Goal: Communication & Community: Answer question/provide support

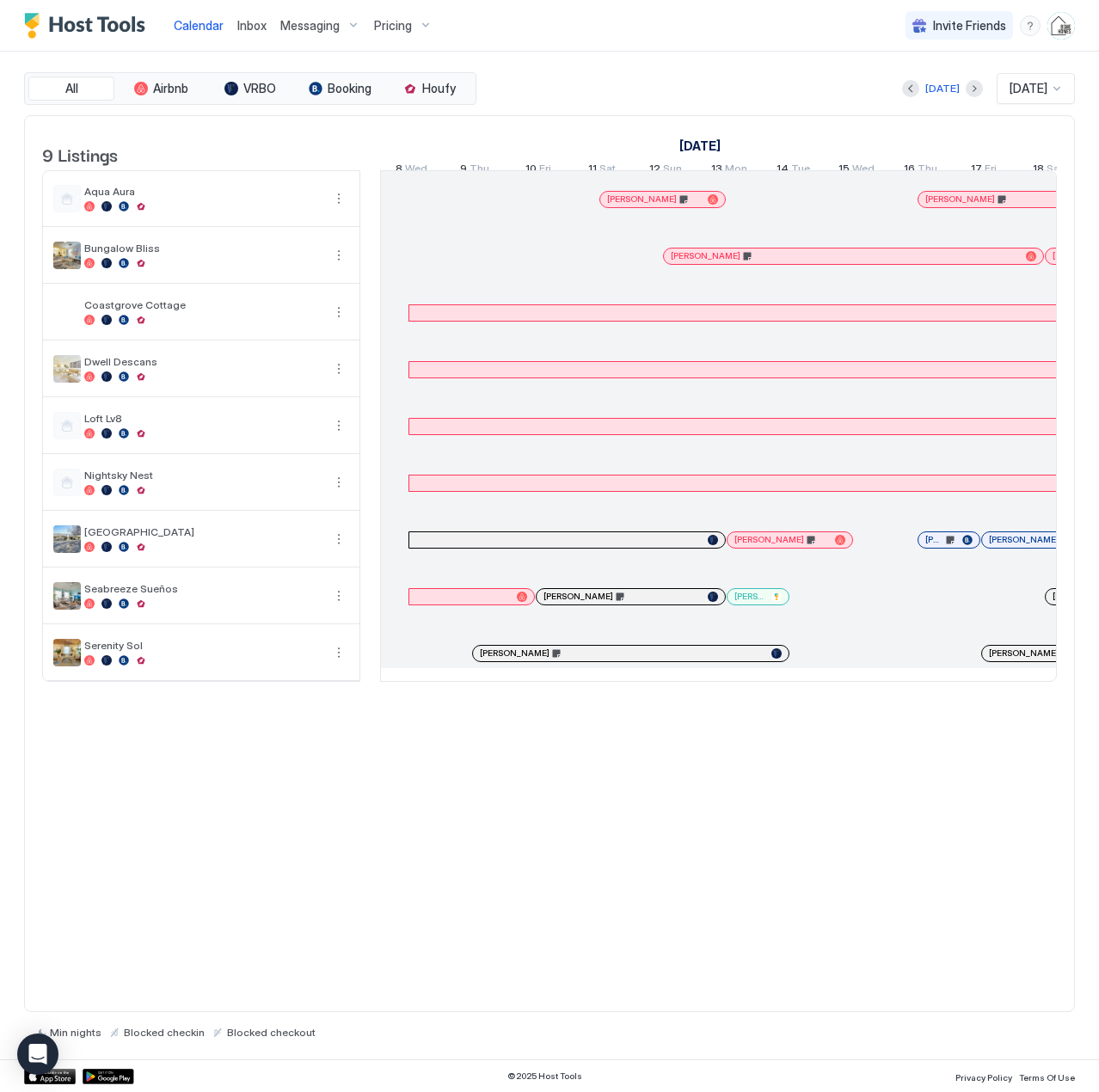
scroll to position [0, 955]
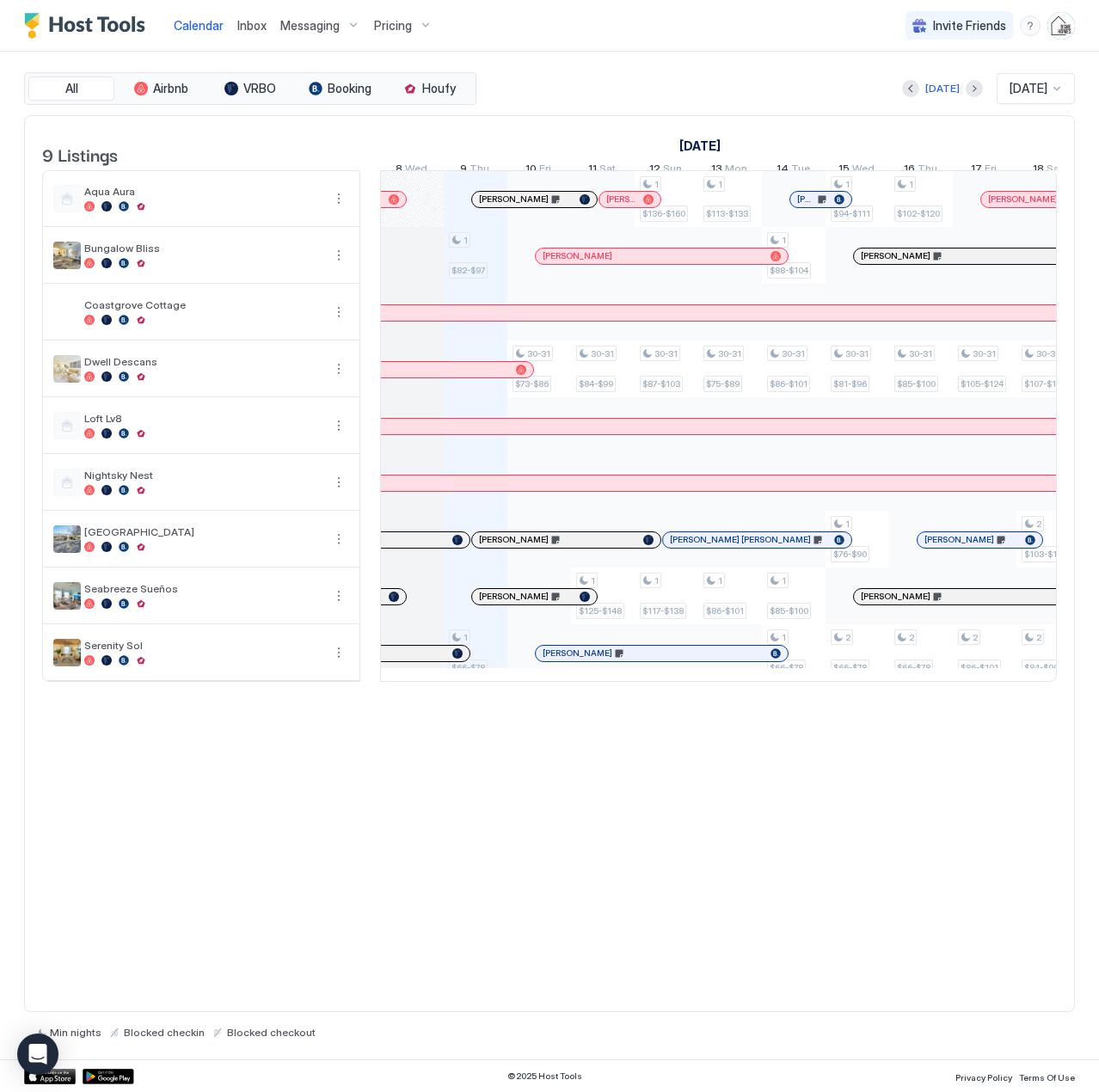
click at [242, 24] on span "Inbox" at bounding box center [252, 25] width 29 height 14
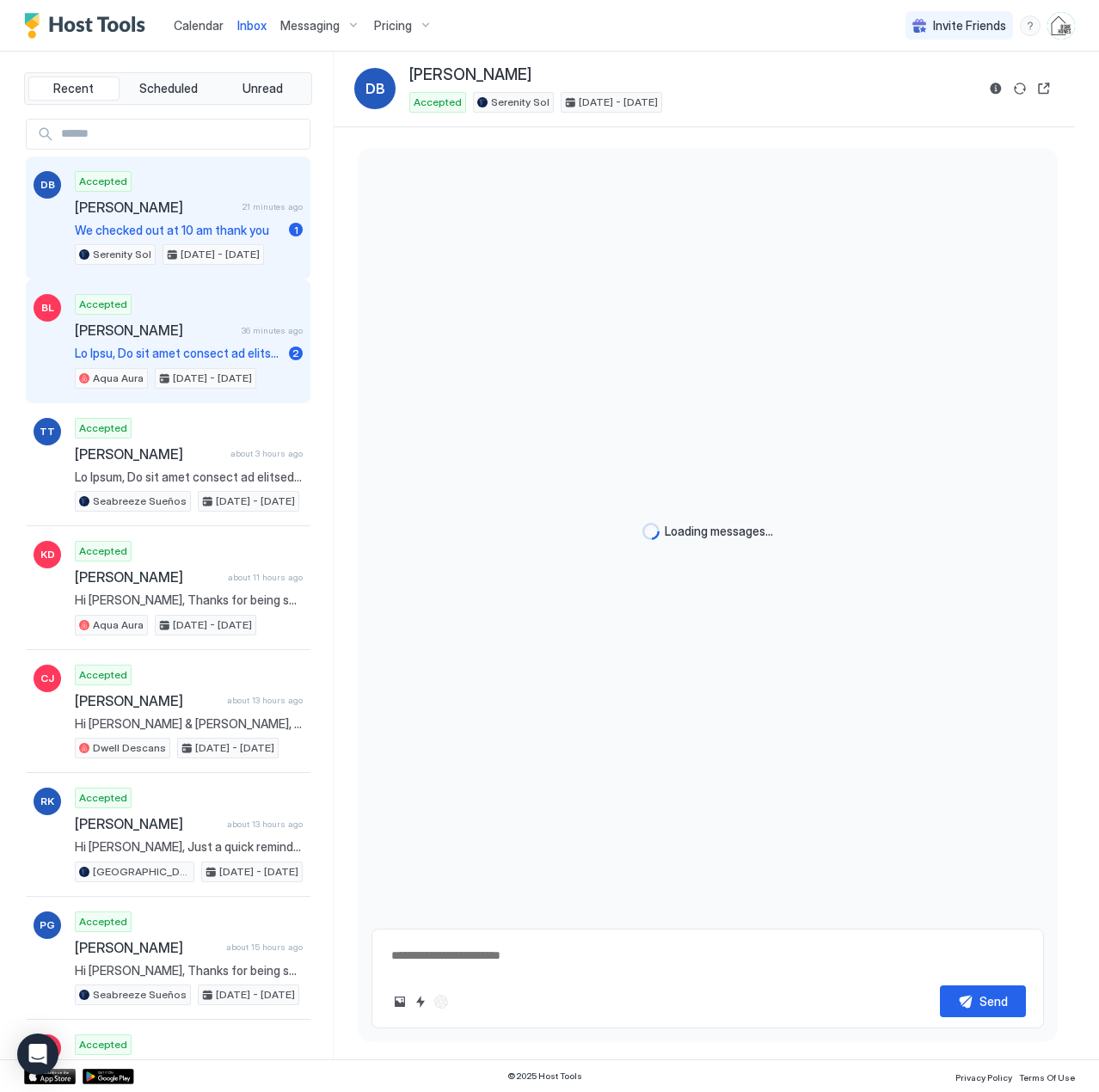
type textarea "*"
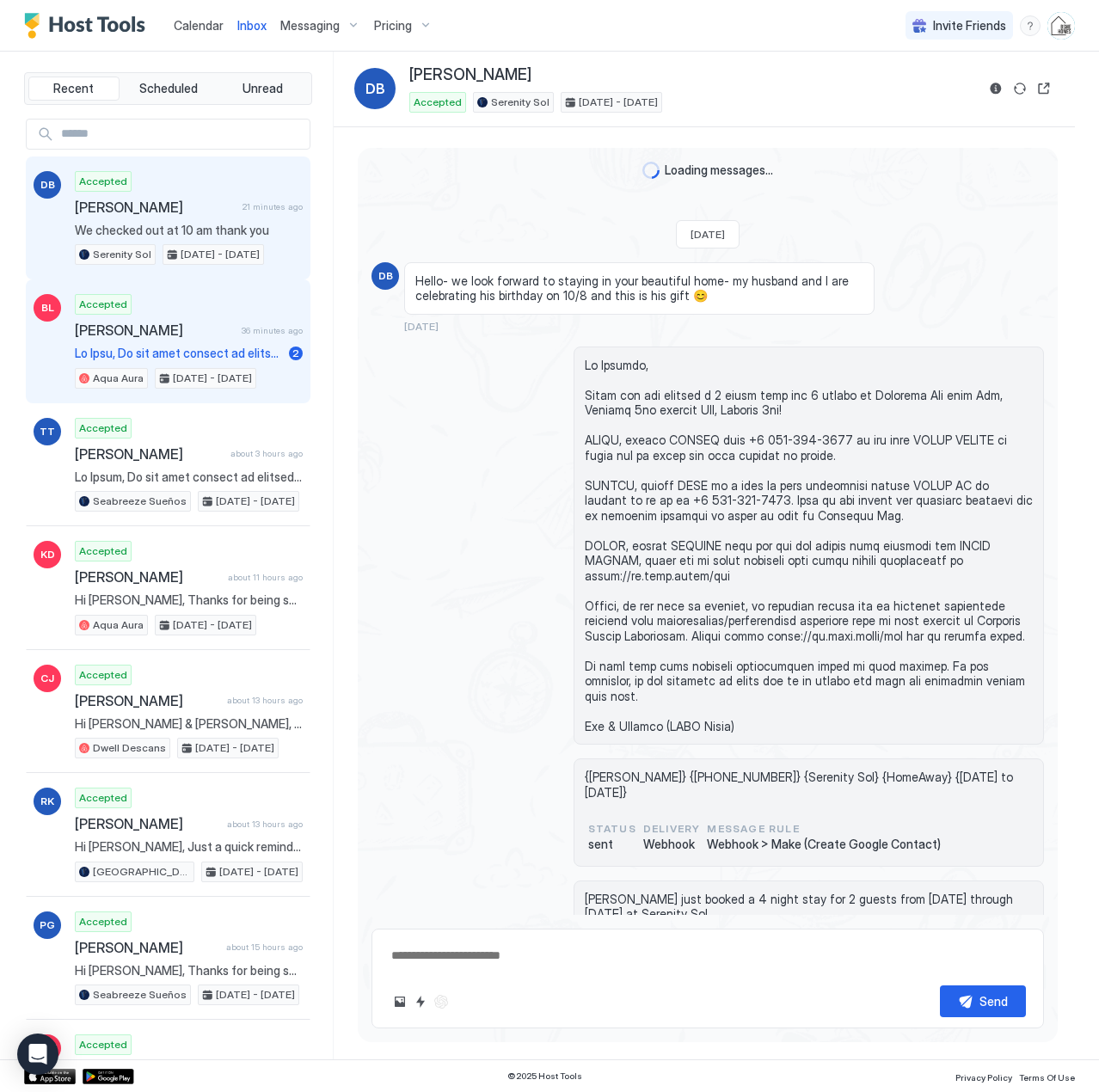
scroll to position [3155, 0]
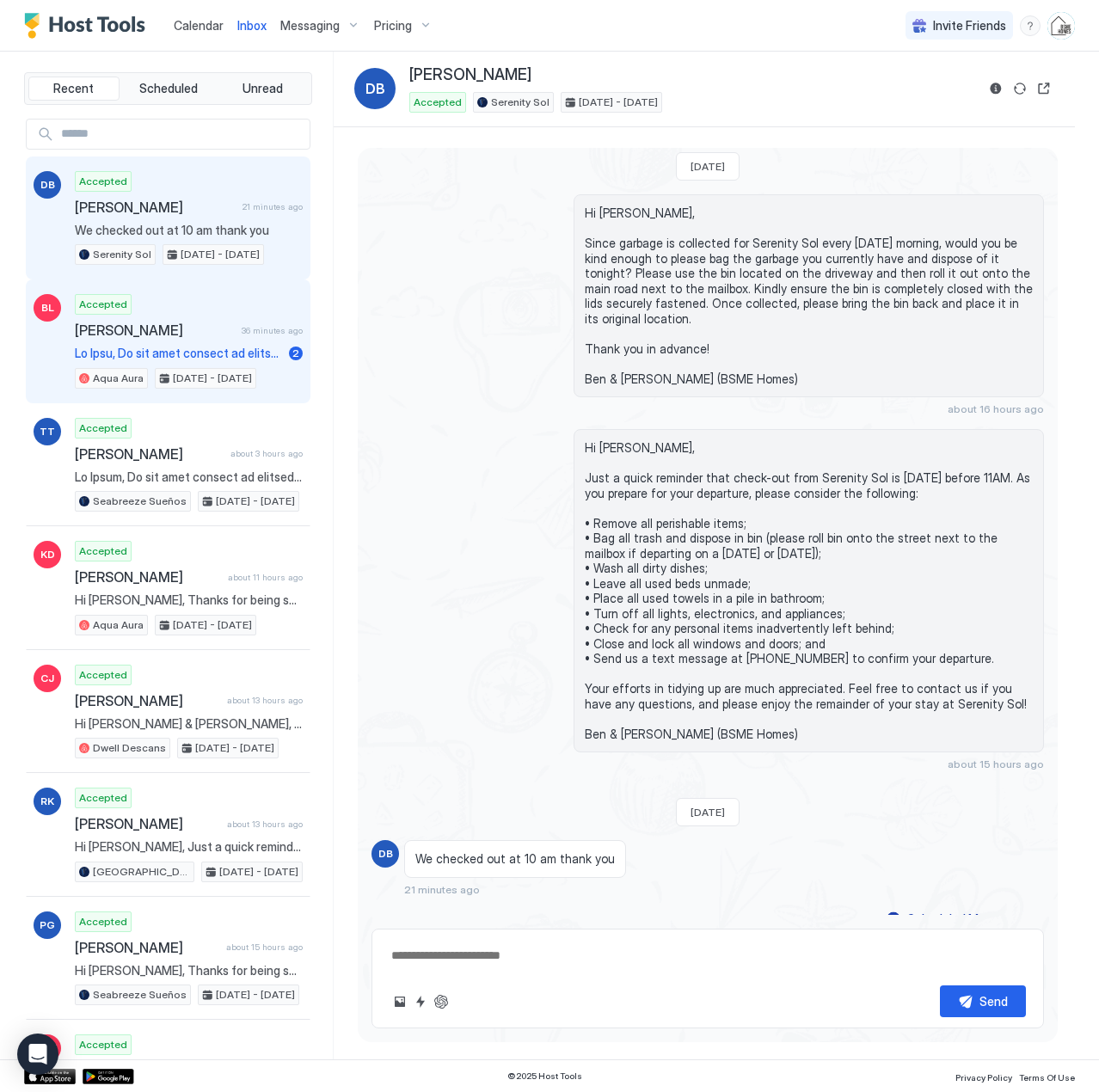
click at [136, 342] on div "Accepted [PERSON_NAME] 36 minutes ago 2 Aqua Aura [DATE] - [DATE]" at bounding box center [188, 341] width 228 height 95
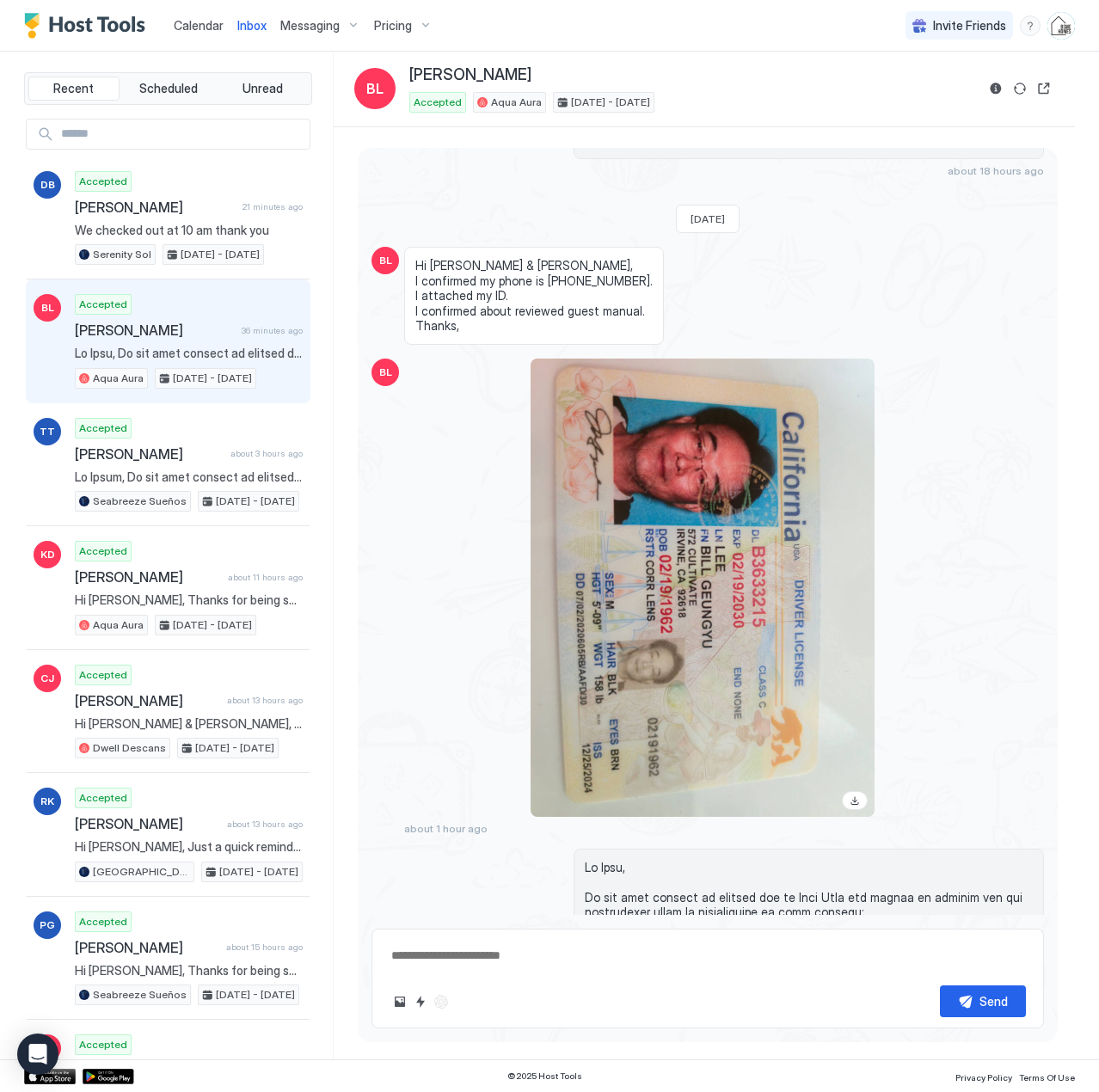
scroll to position [2261, 0]
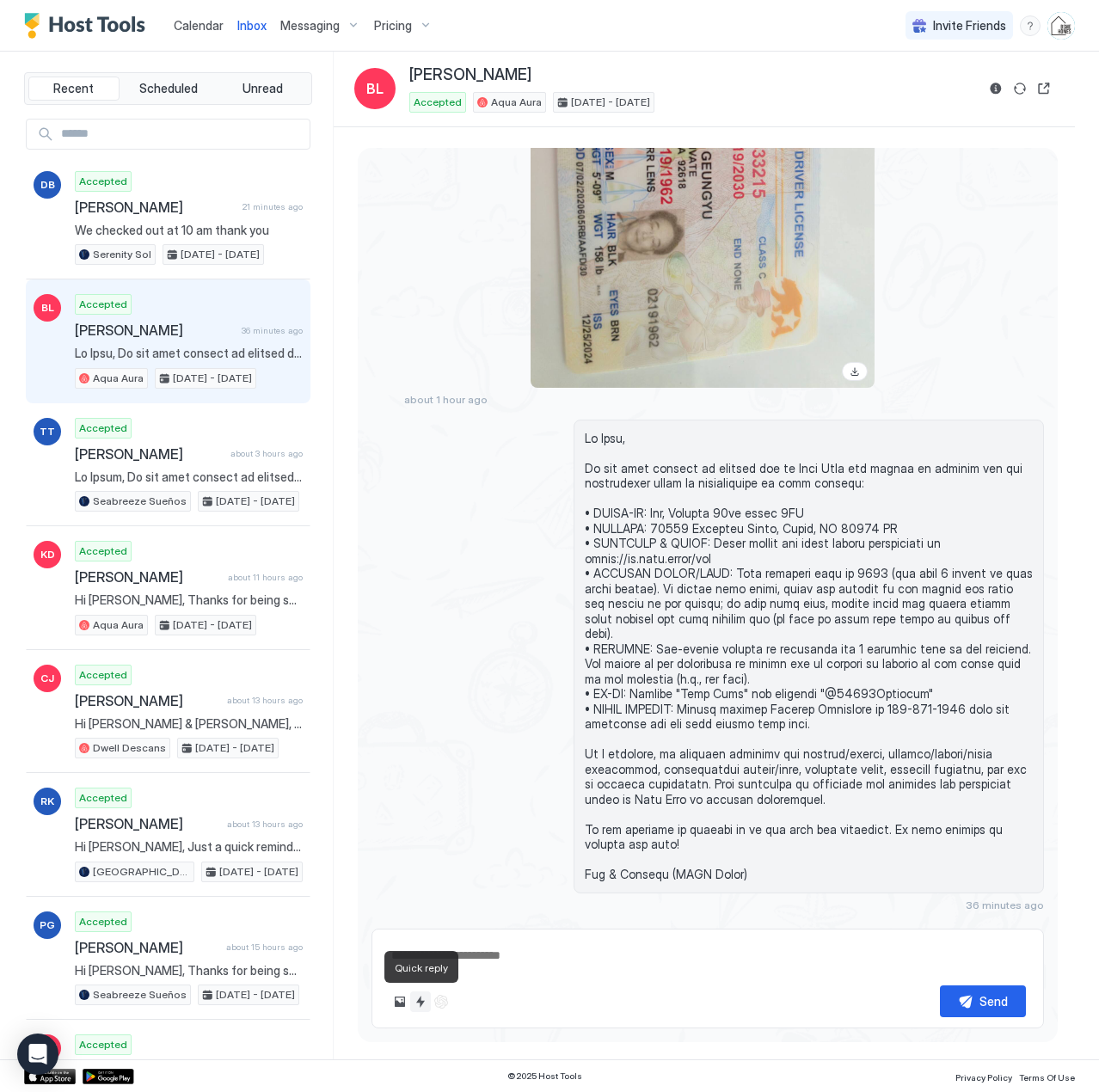
click at [419, 1003] on button "Quick reply" at bounding box center [421, 1001] width 21 height 21
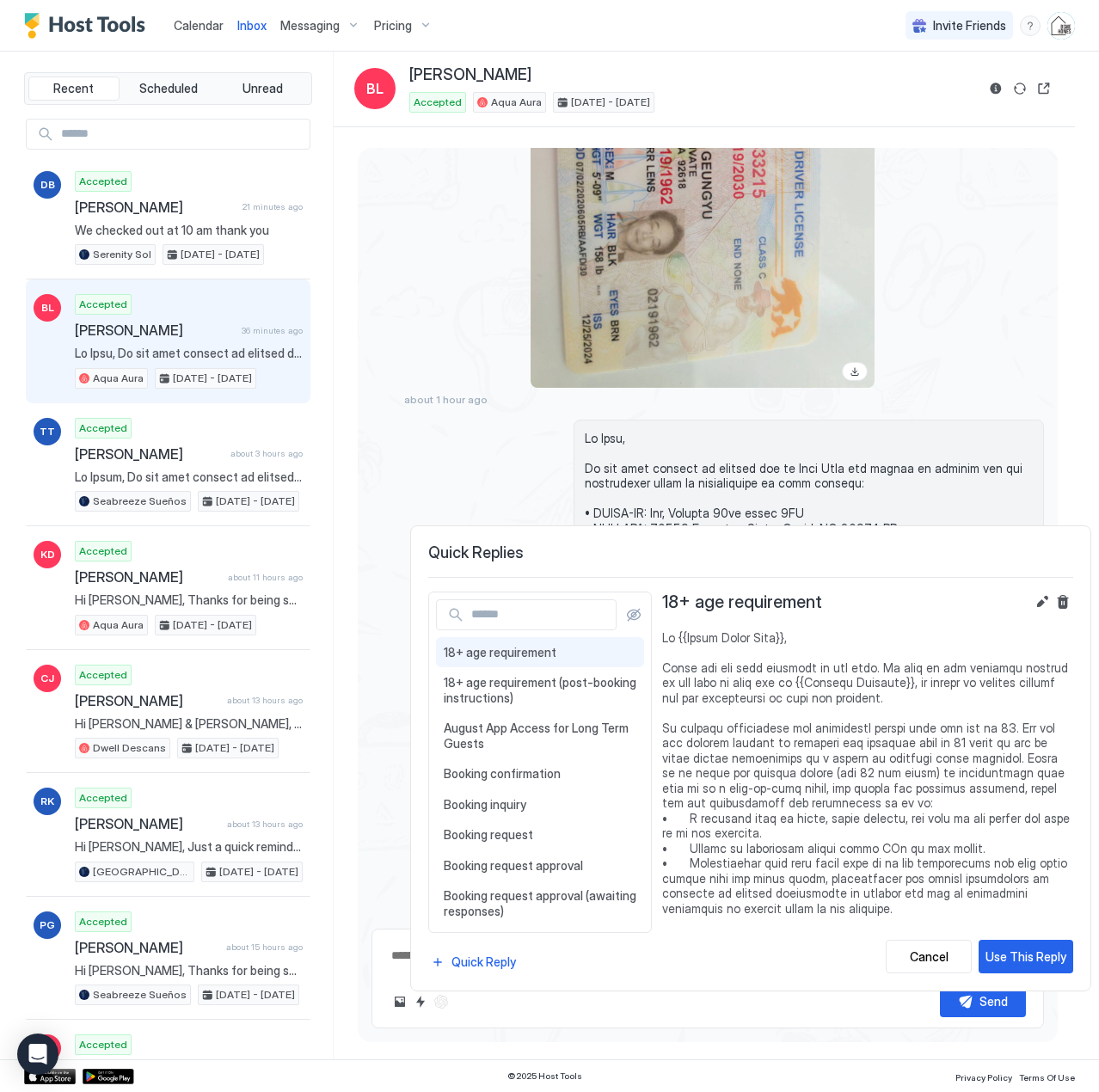
click at [997, 93] on div at bounding box center [550, 546] width 1099 height 1092
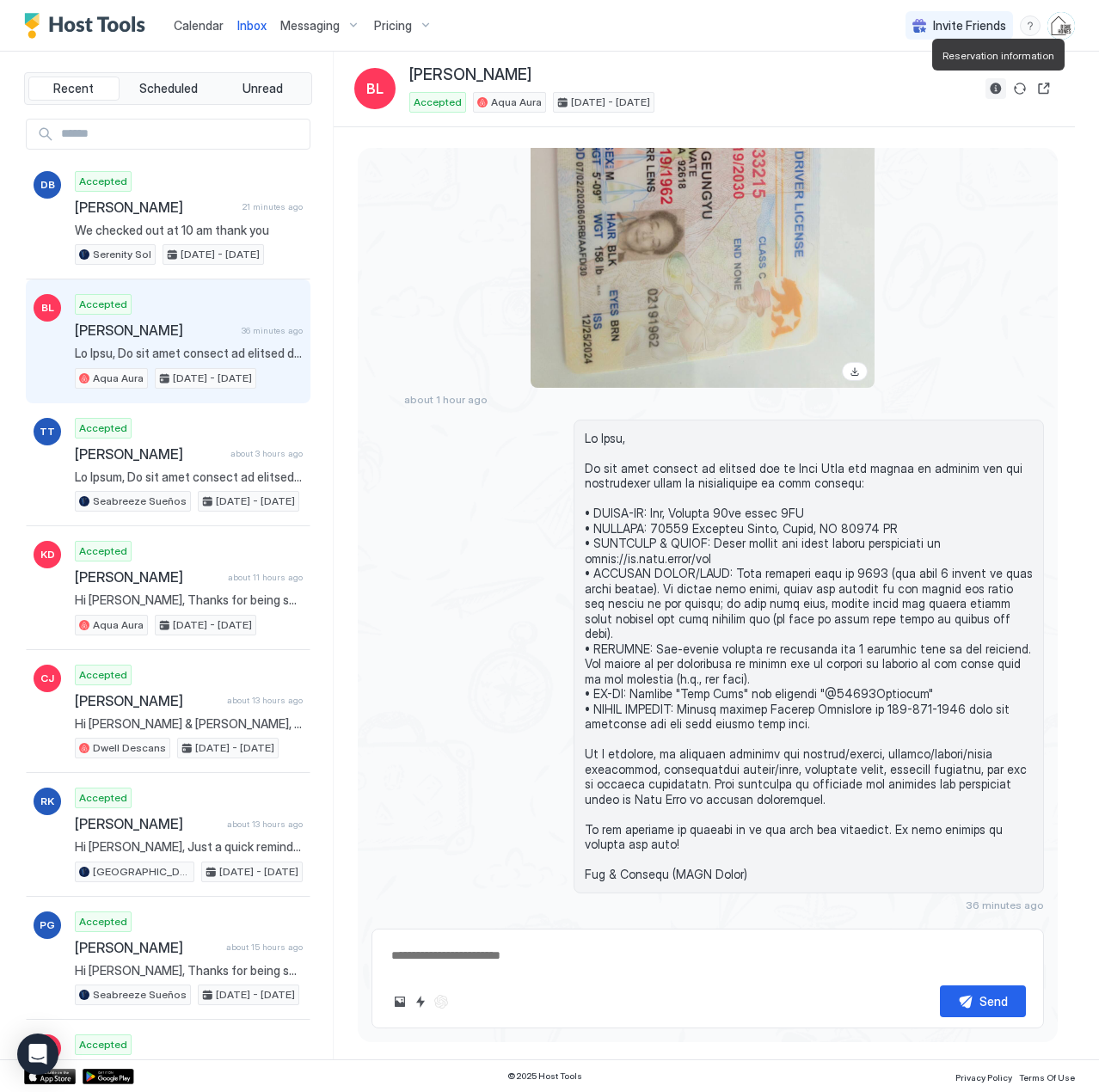
click at [997, 92] on button "Reservation information" at bounding box center [996, 89] width 21 height 21
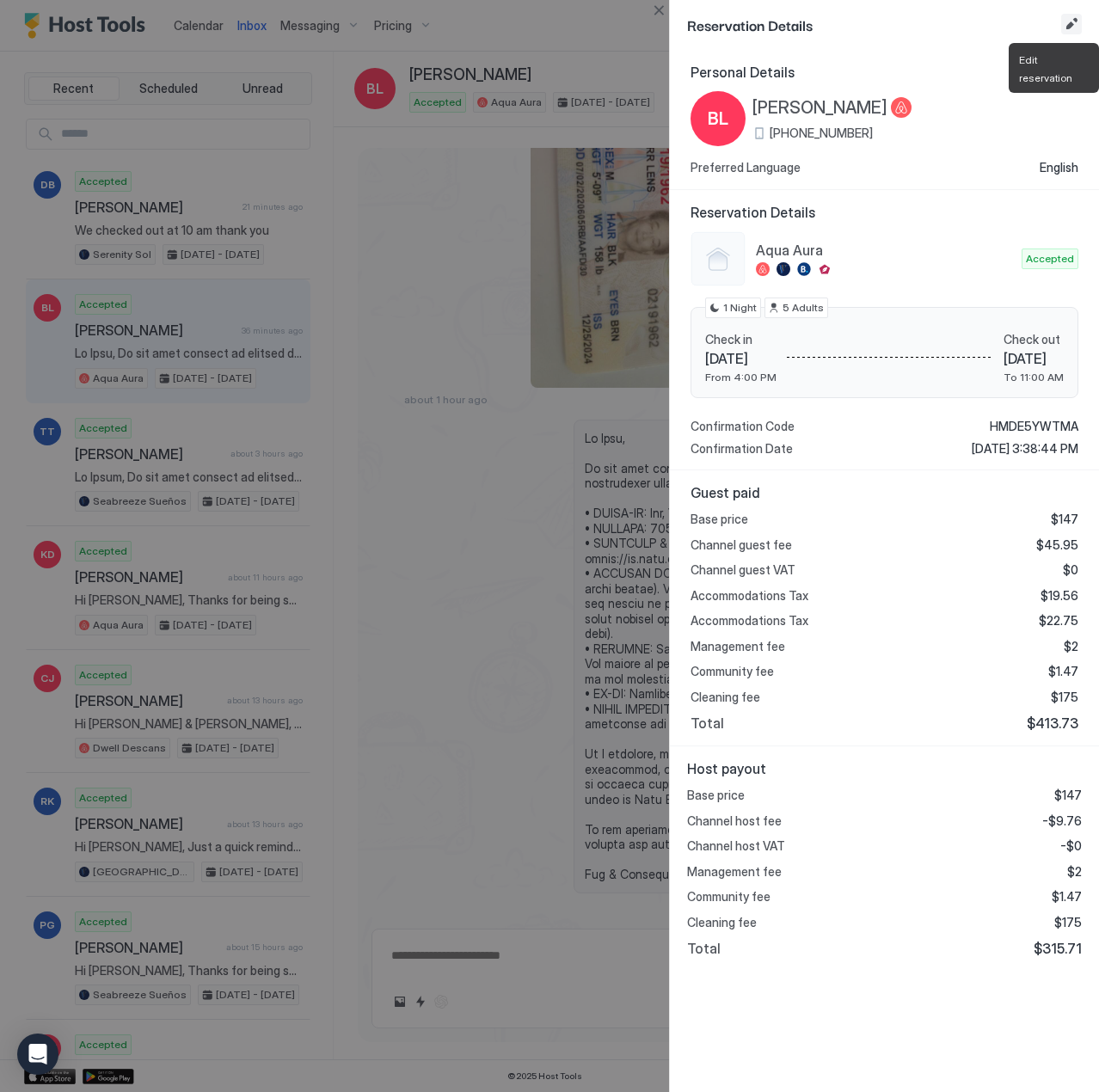
click at [1071, 22] on button "Edit reservation" at bounding box center [1072, 25] width 21 height 21
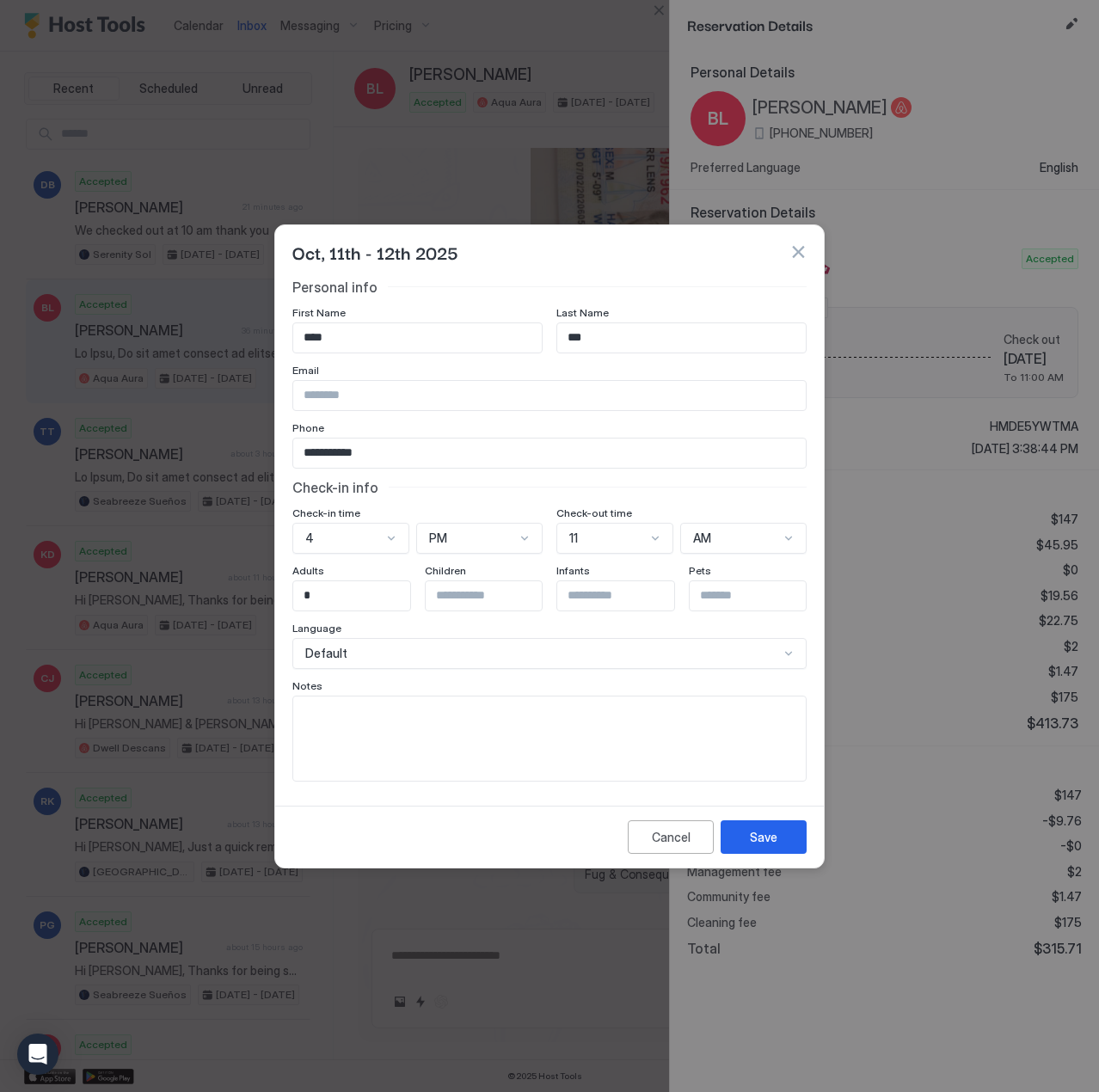
click at [363, 737] on textarea "Input Field" at bounding box center [550, 737] width 513 height 84
type textarea "**********"
click at [758, 841] on div "Save" at bounding box center [763, 837] width 27 height 18
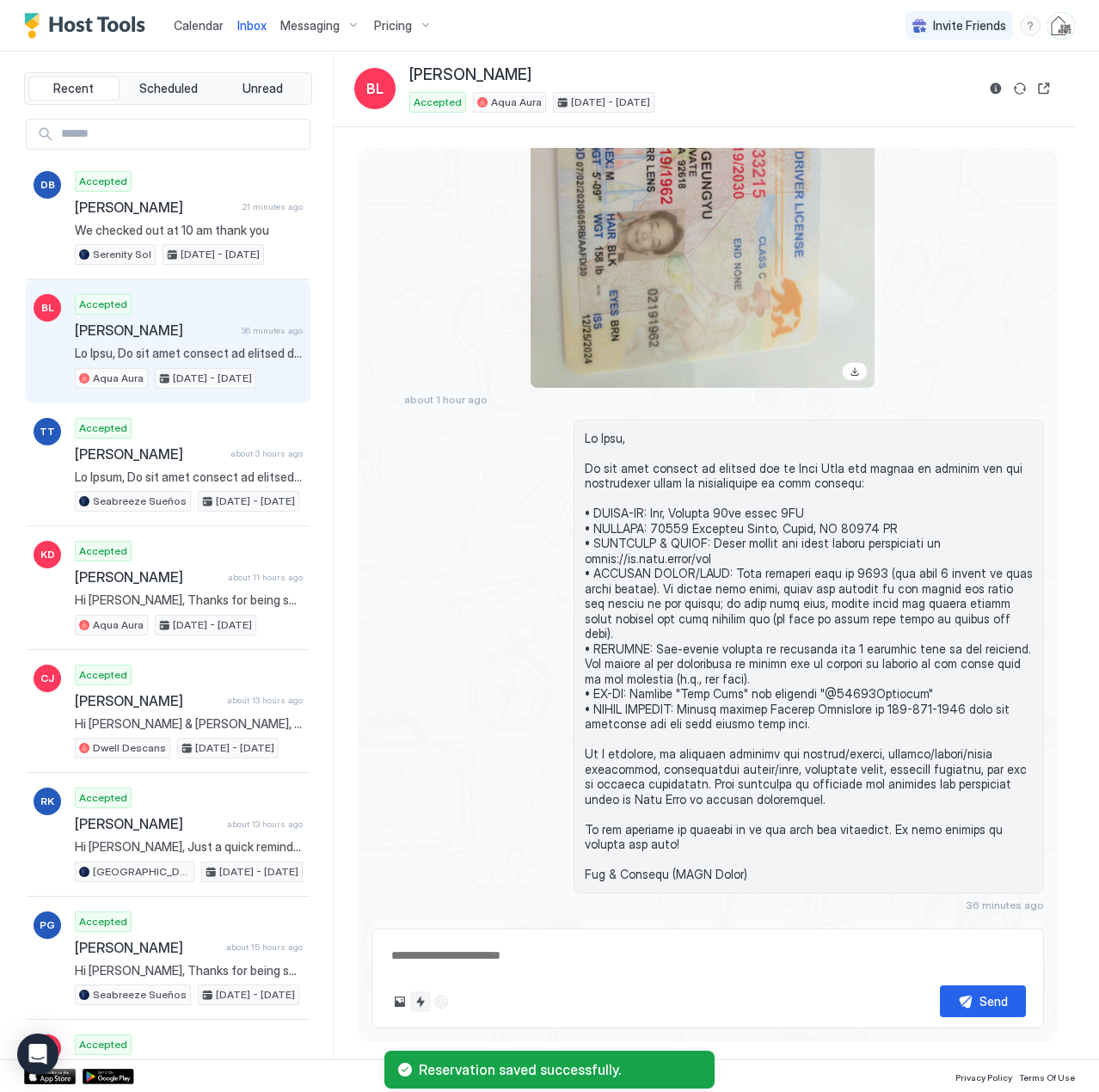
click at [424, 1004] on button "Quick reply" at bounding box center [421, 1001] width 21 height 21
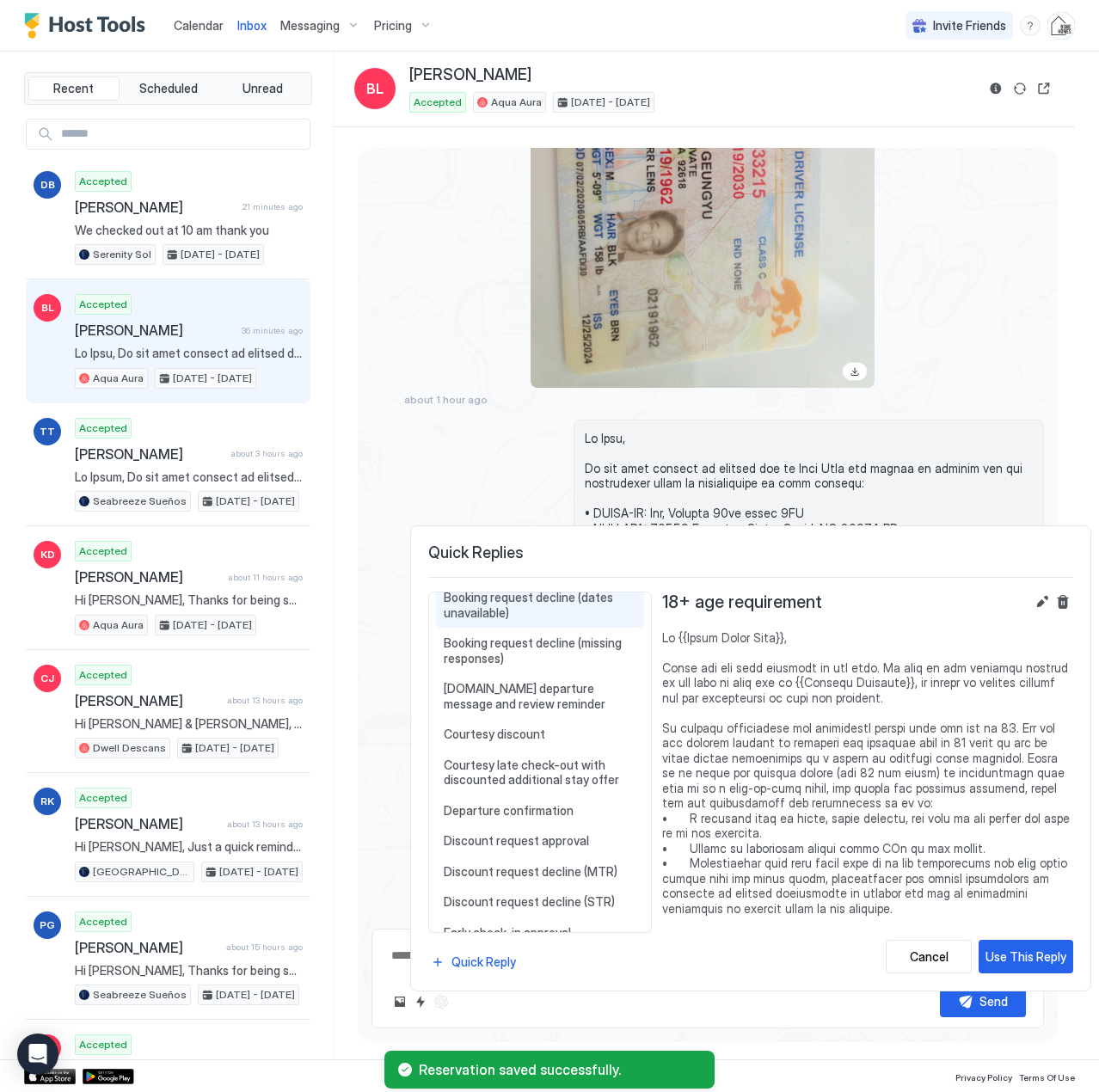
scroll to position [601, 0]
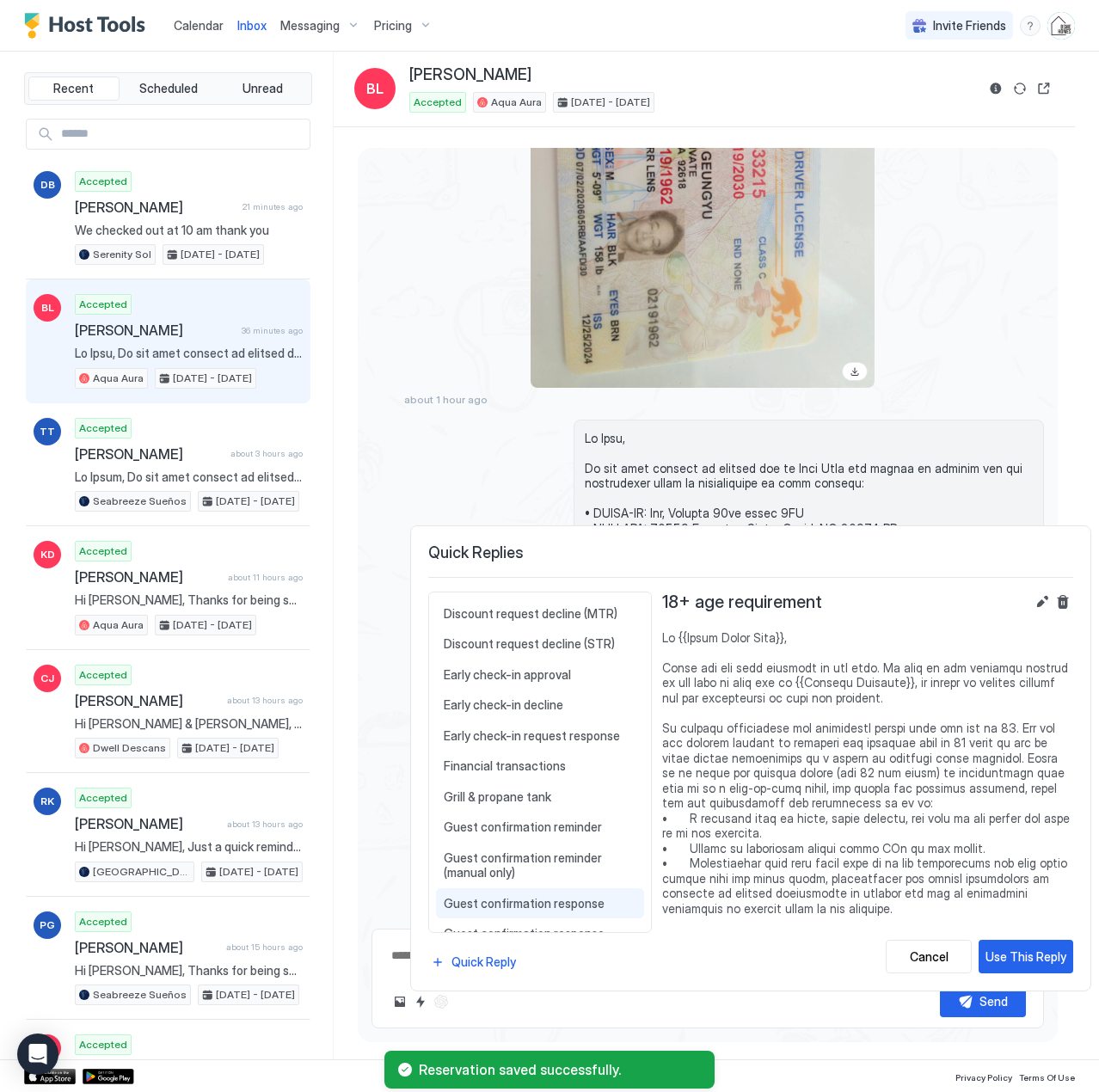
click at [530, 910] on span "Guest confirmation response" at bounding box center [540, 903] width 193 height 15
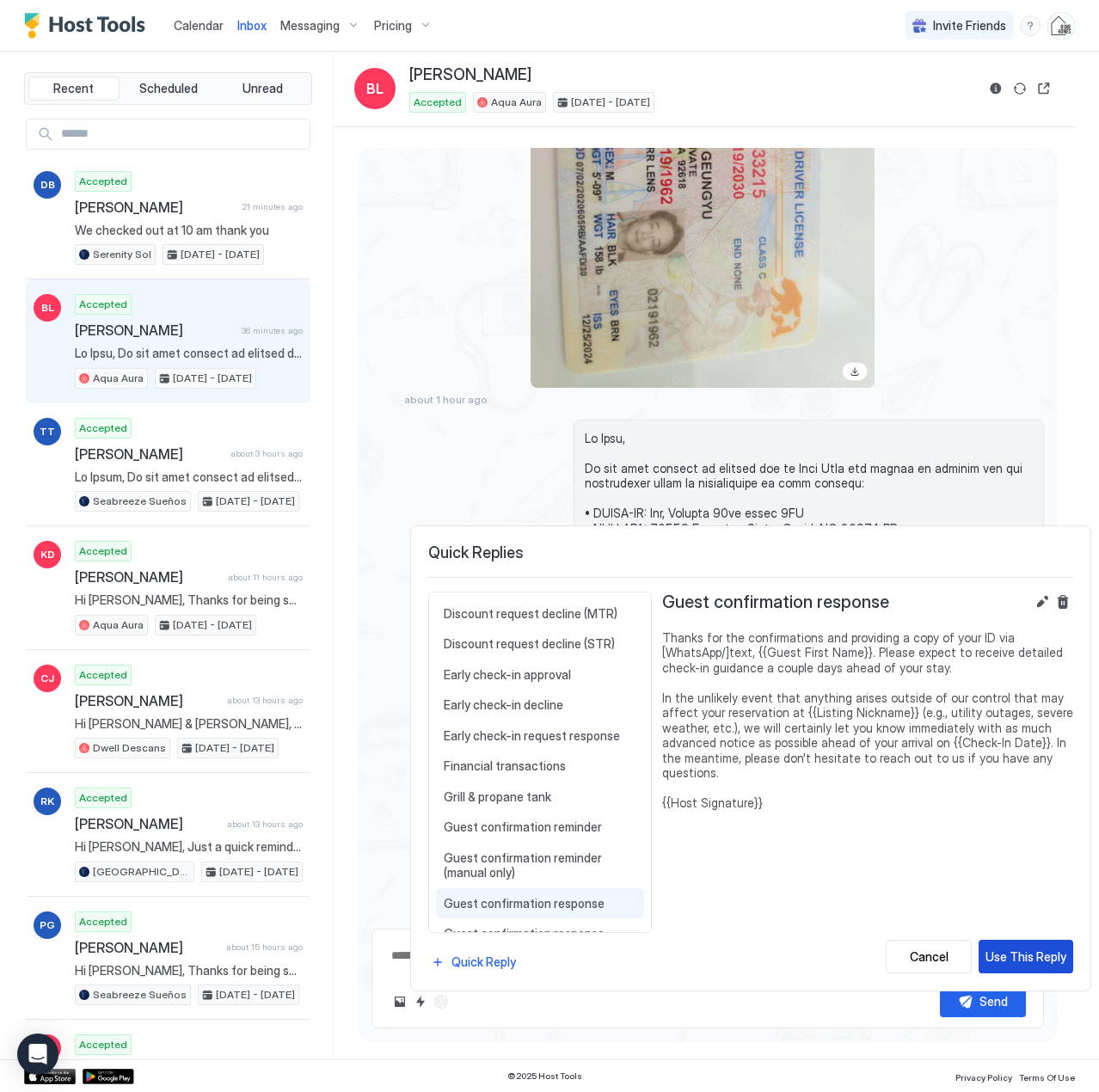
click at [1028, 958] on div "Use This Reply" at bounding box center [1025, 956] width 80 height 18
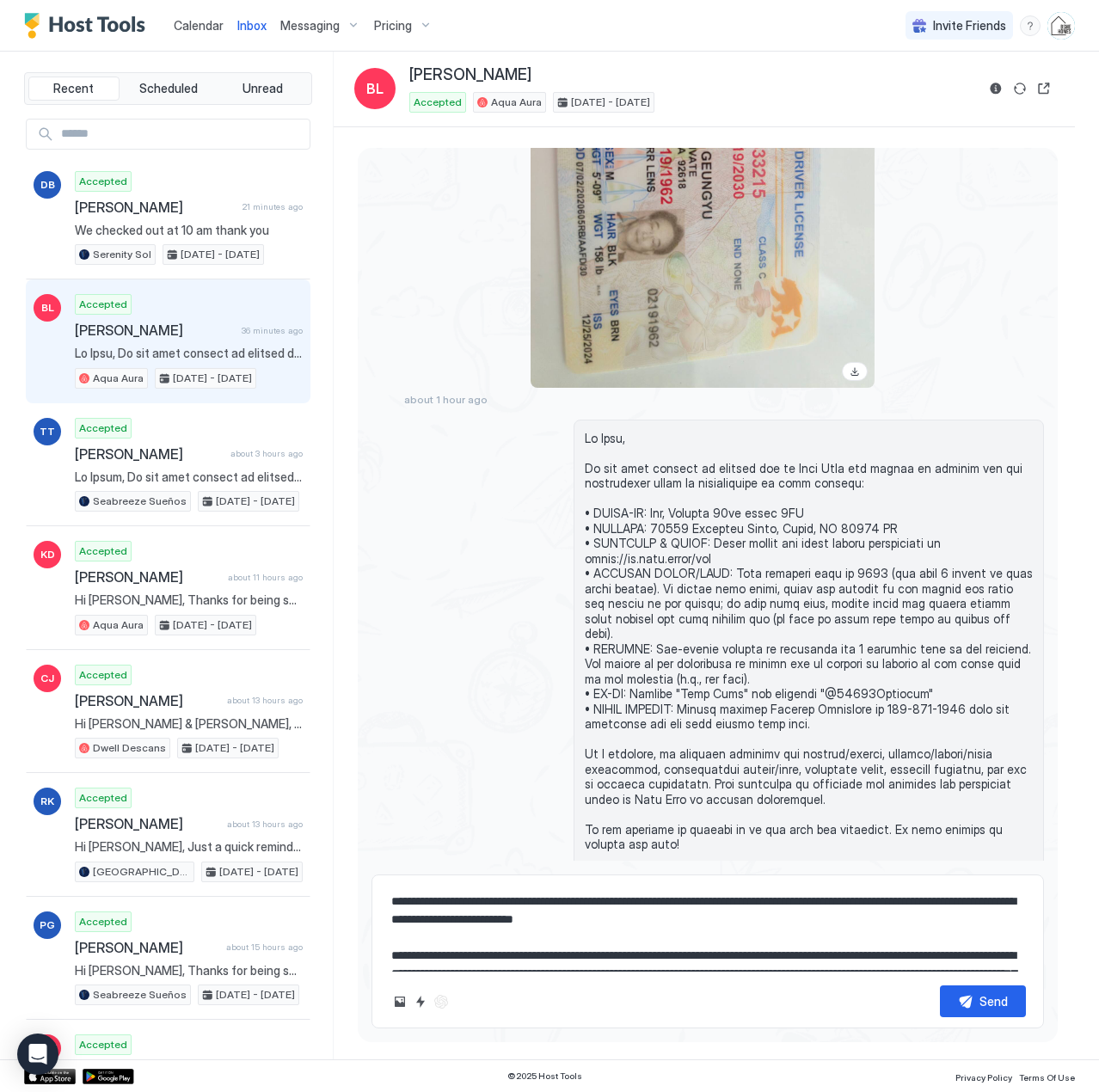
click at [602, 918] on textarea "**********" at bounding box center [707, 927] width 637 height 86
click at [719, 904] on textarea "**********" at bounding box center [707, 927] width 637 height 86
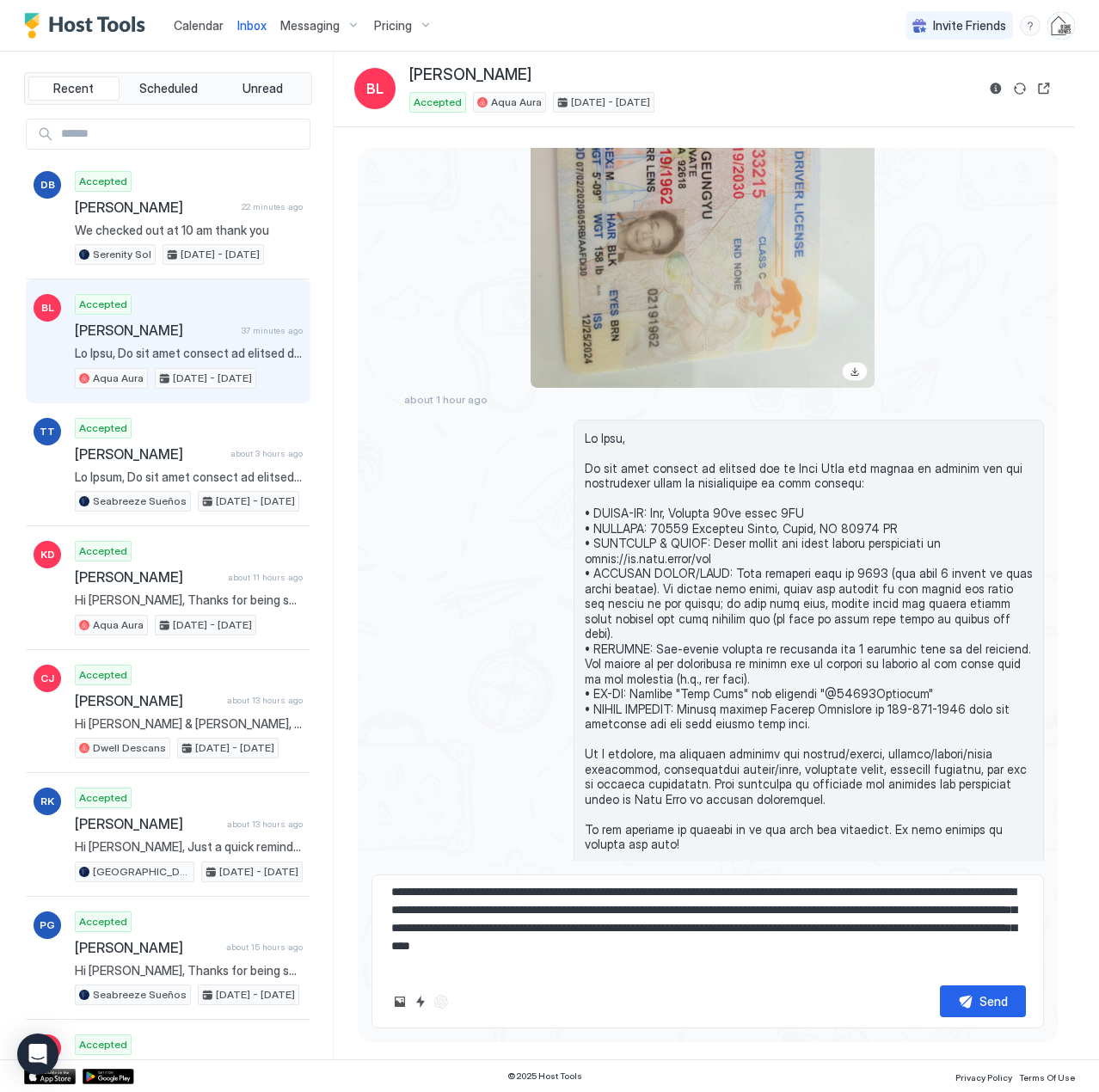
scroll to position [27, 0]
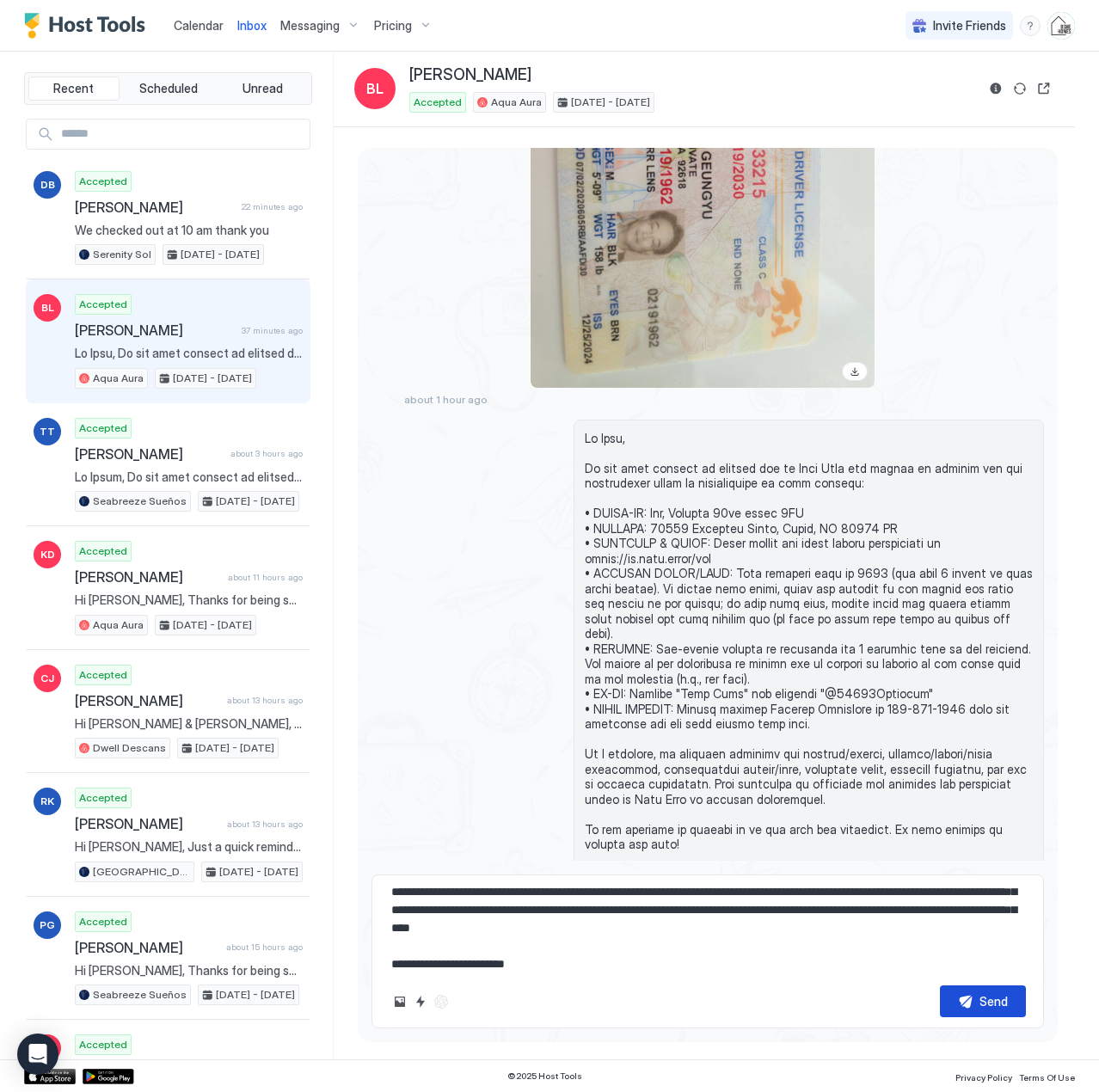
type textarea "**********"
click at [983, 1003] on div "Send" at bounding box center [994, 1000] width 28 height 18
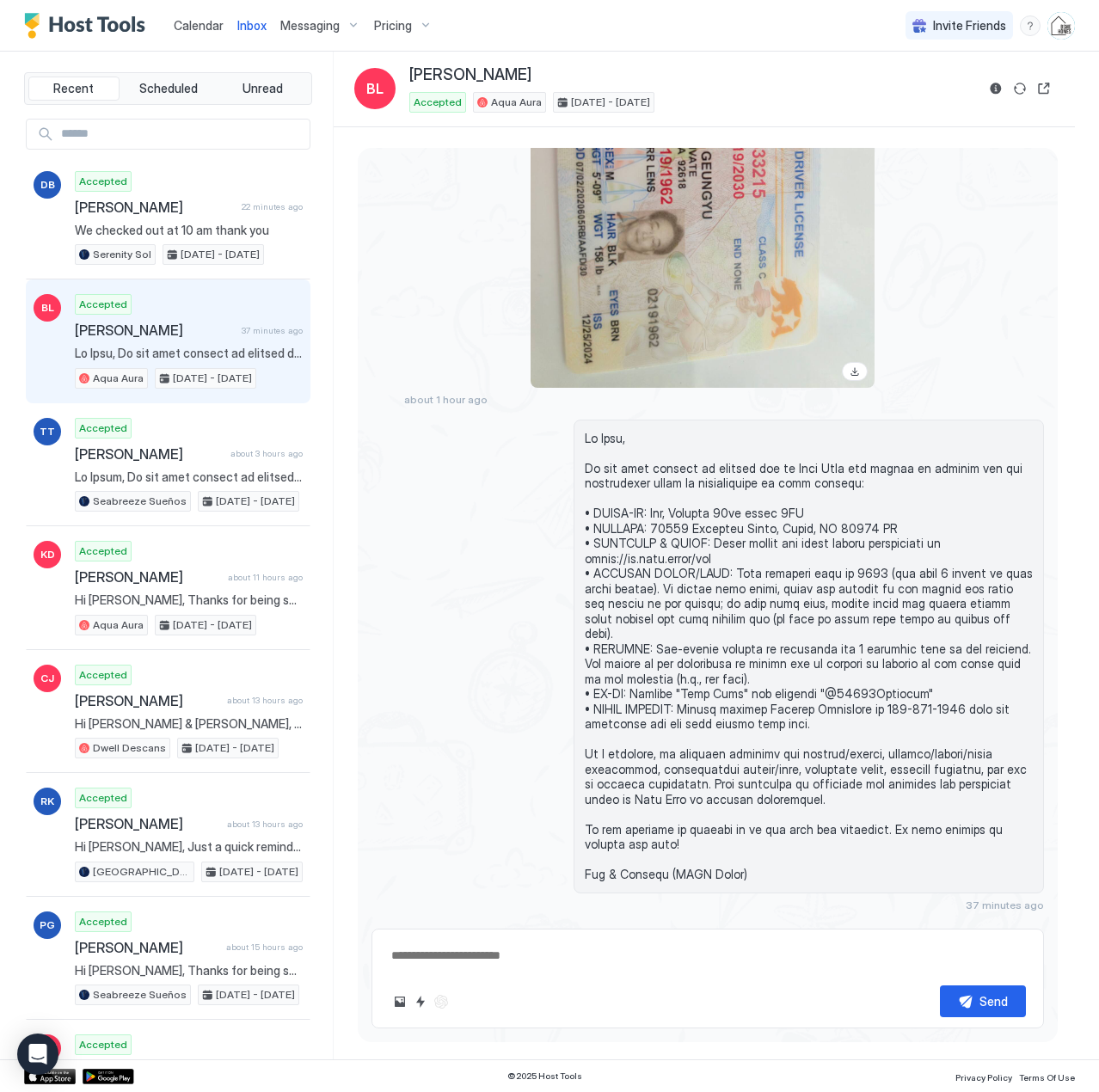
scroll to position [0, 0]
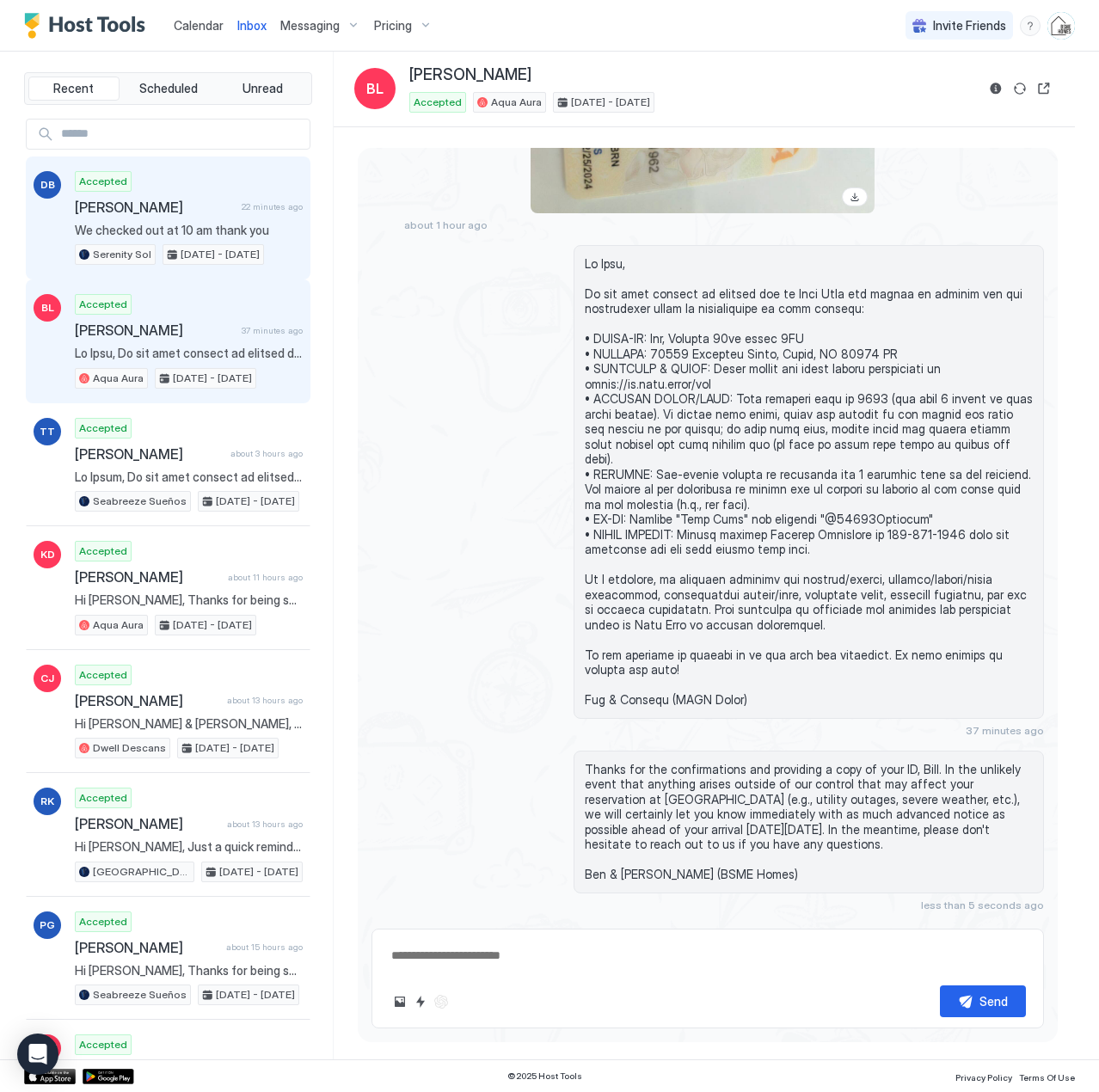
click at [170, 214] on span "[PERSON_NAME]" at bounding box center [154, 207] width 160 height 17
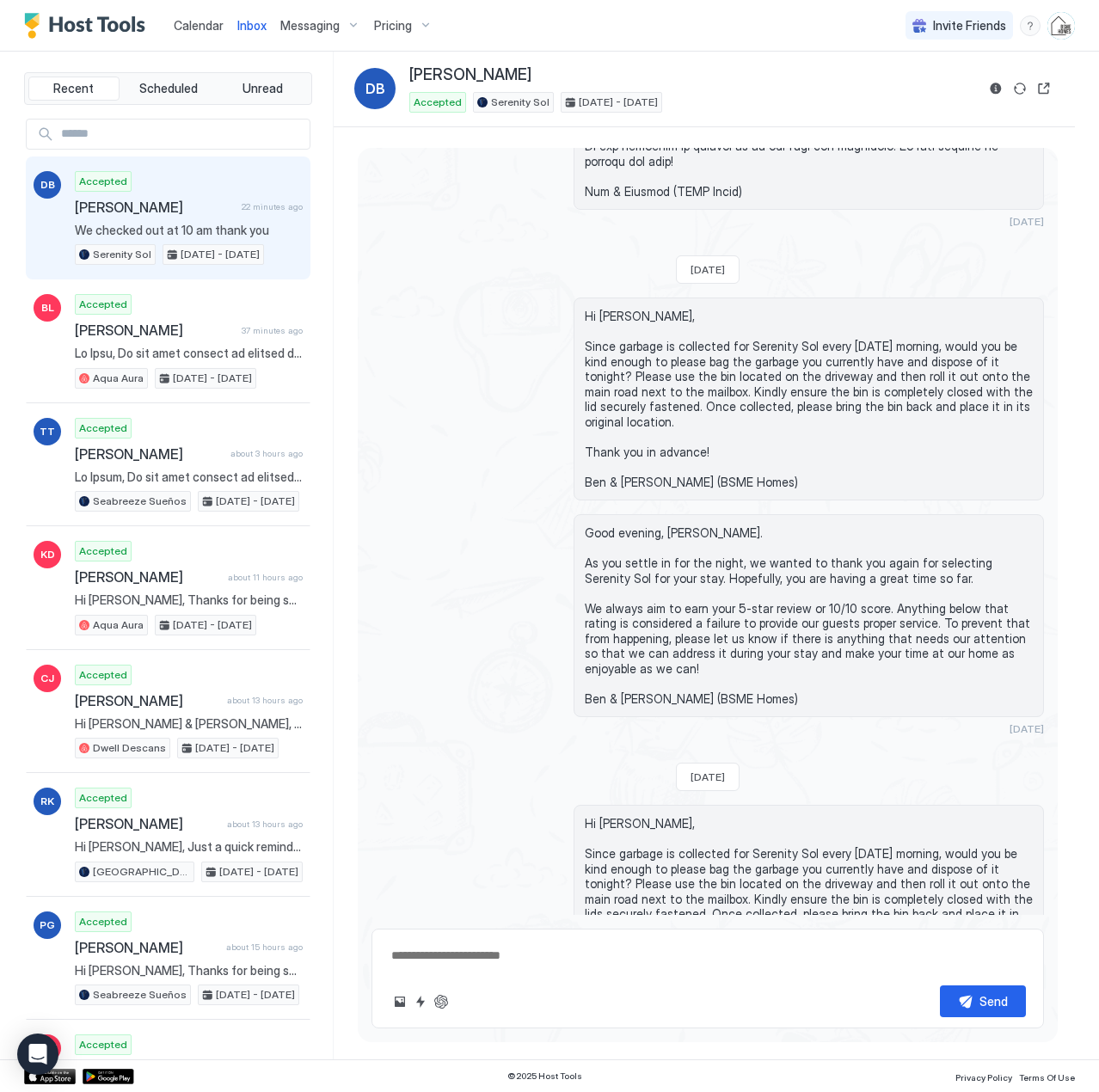
scroll to position [3155, 0]
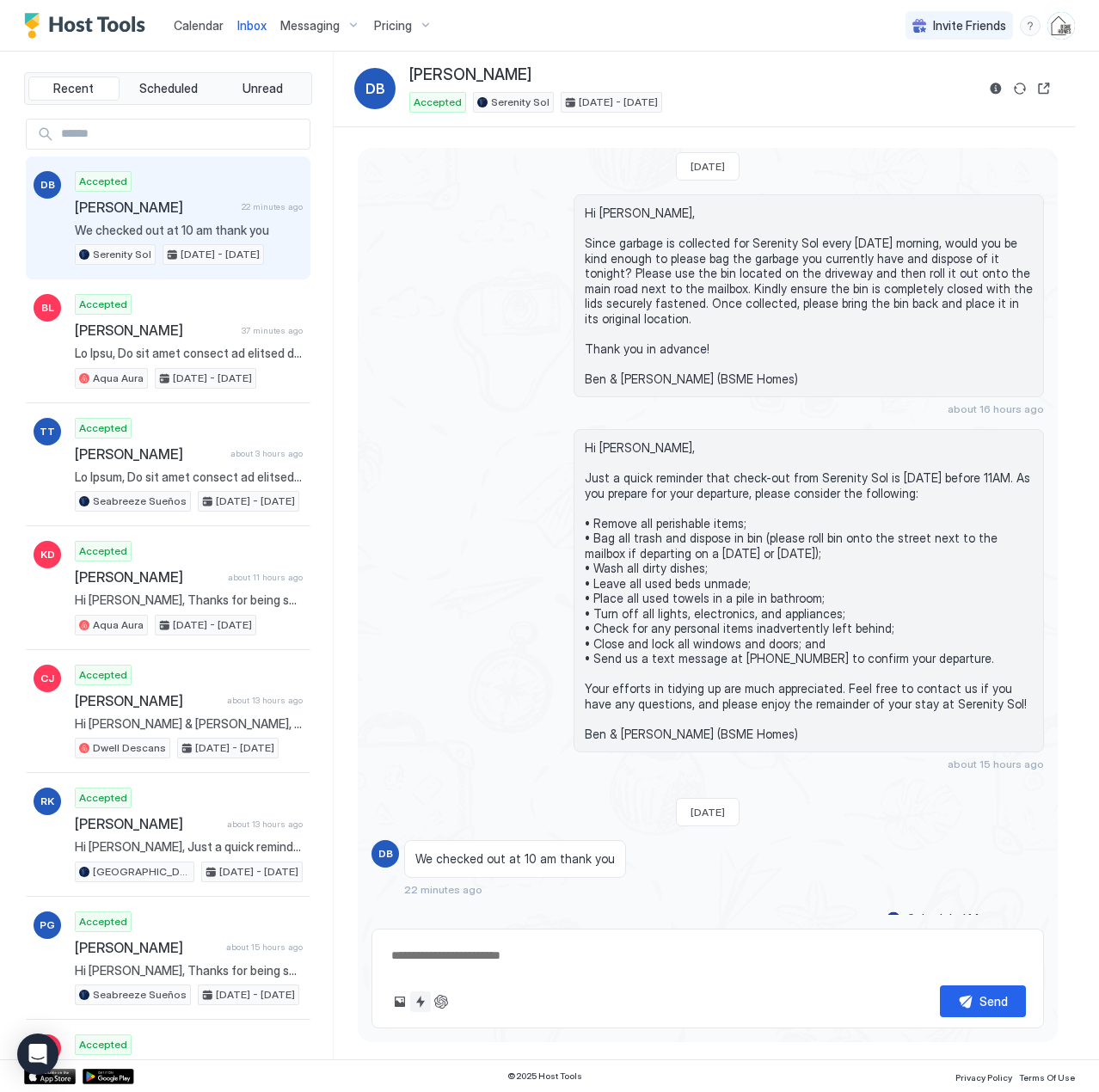
click at [414, 996] on button "Quick reply" at bounding box center [421, 1001] width 21 height 21
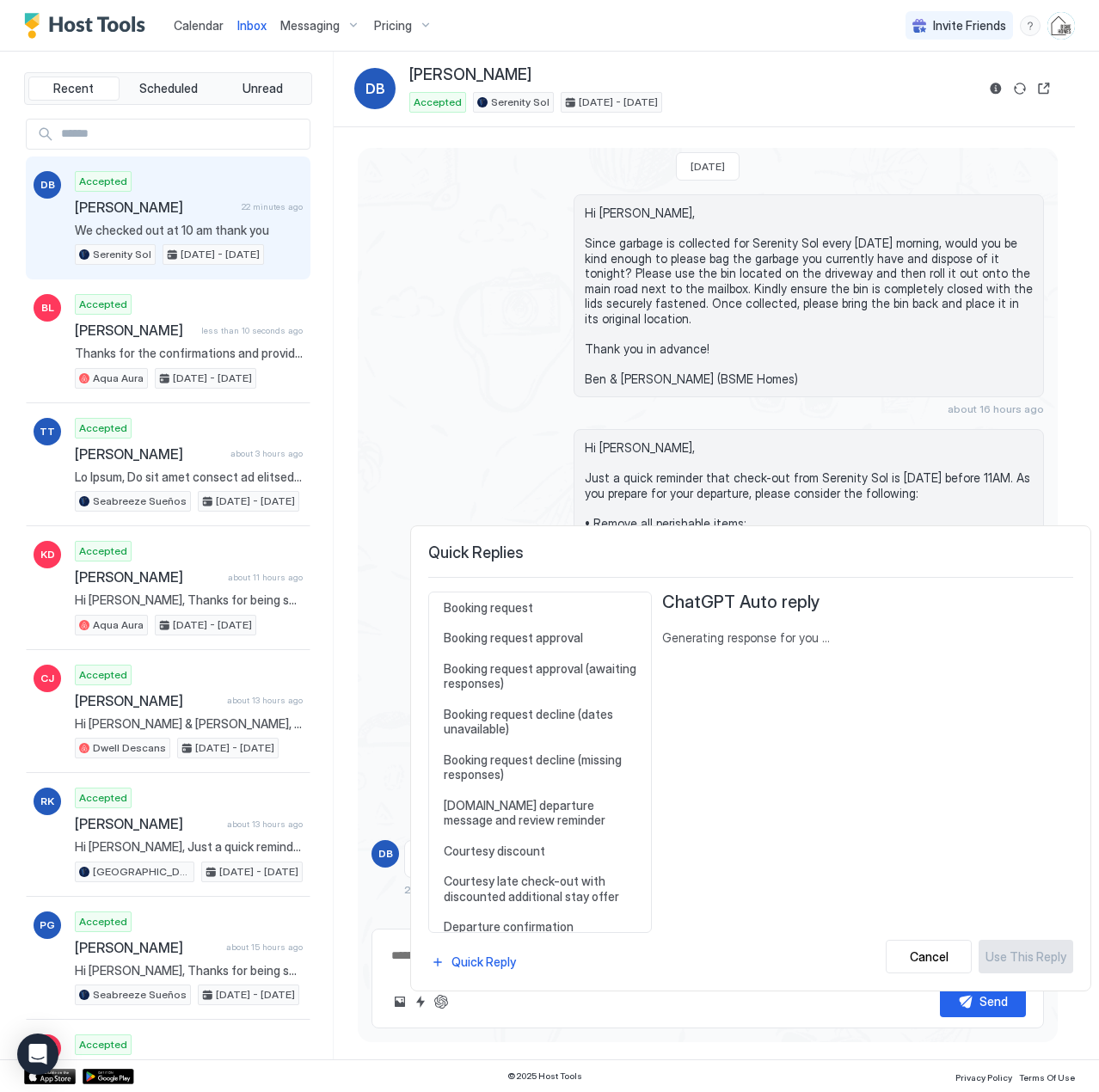
scroll to position [344, 0]
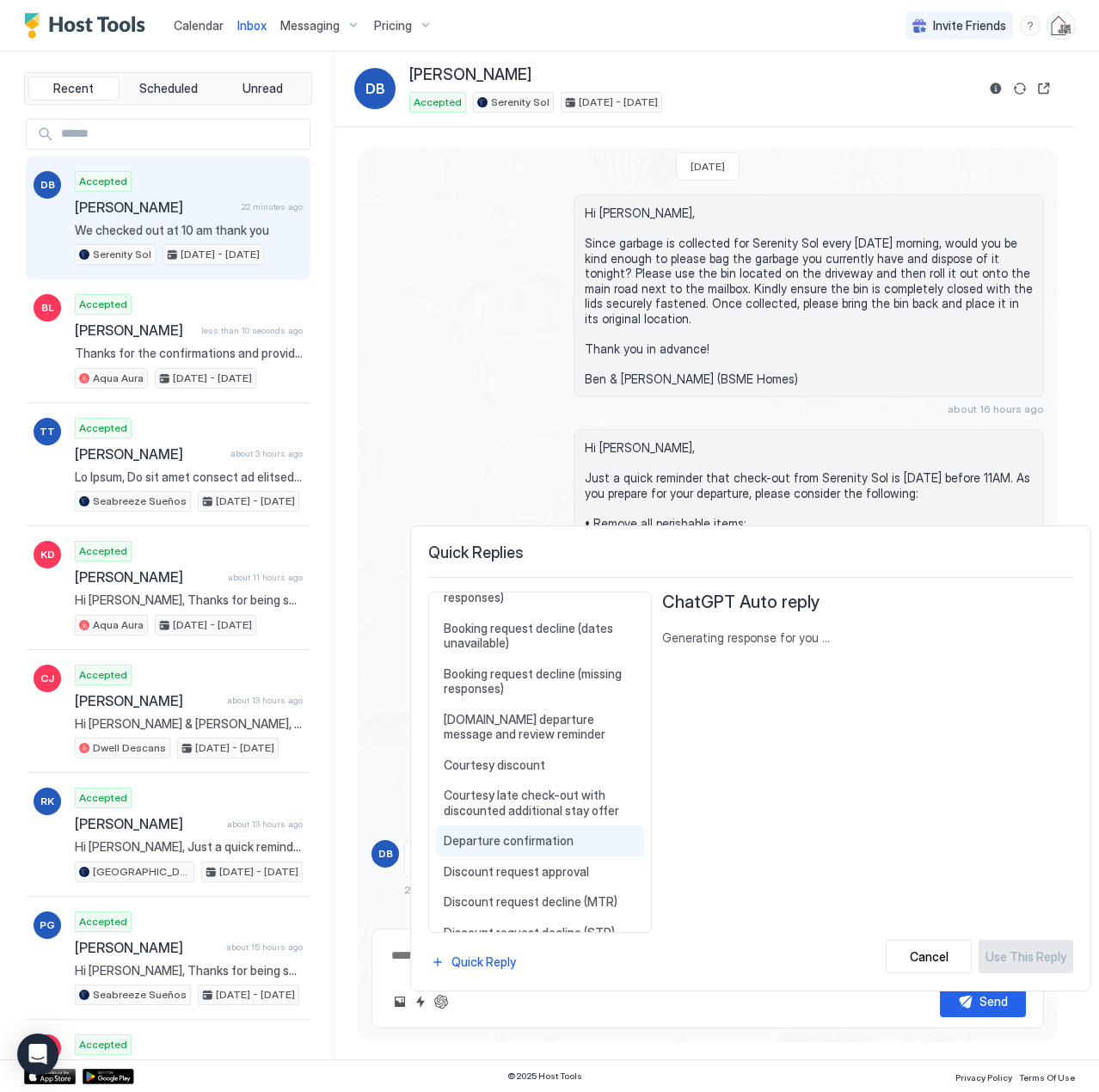
click at [546, 844] on span "Departure confirmation" at bounding box center [540, 841] width 193 height 15
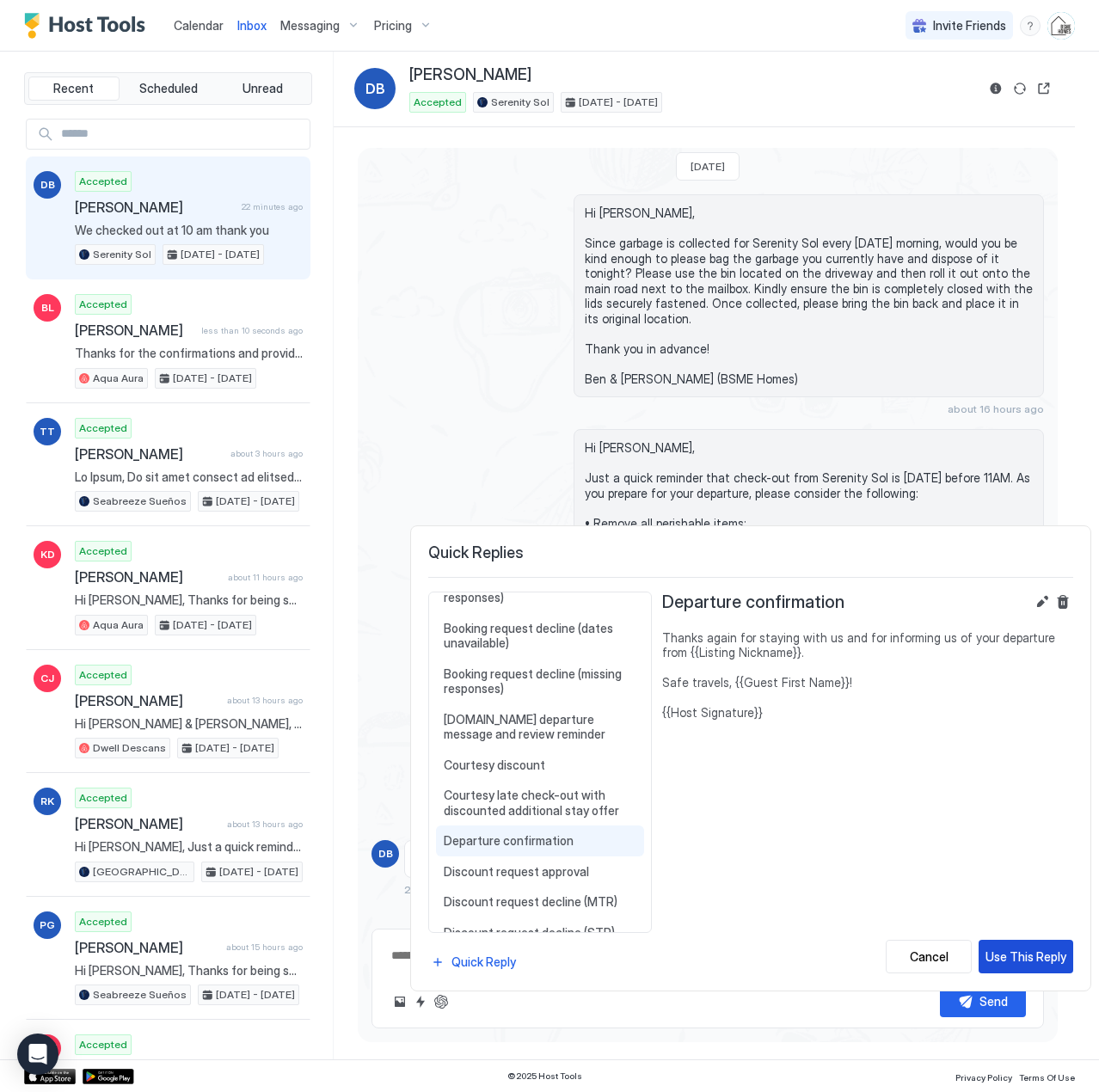
click at [1021, 953] on div "Use This Reply" at bounding box center [1025, 956] width 80 height 18
type textarea "**********"
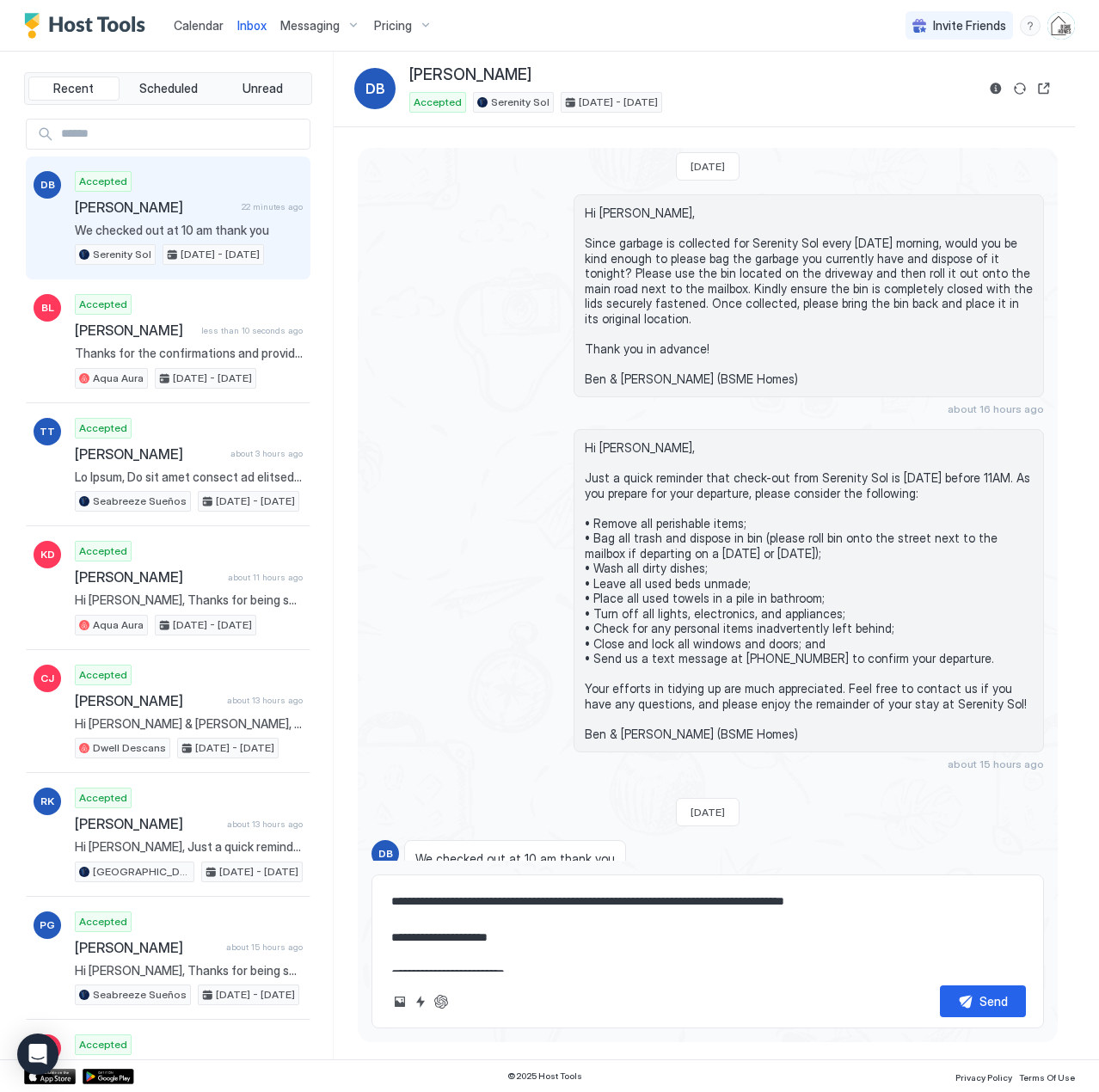
scroll to position [18, 0]
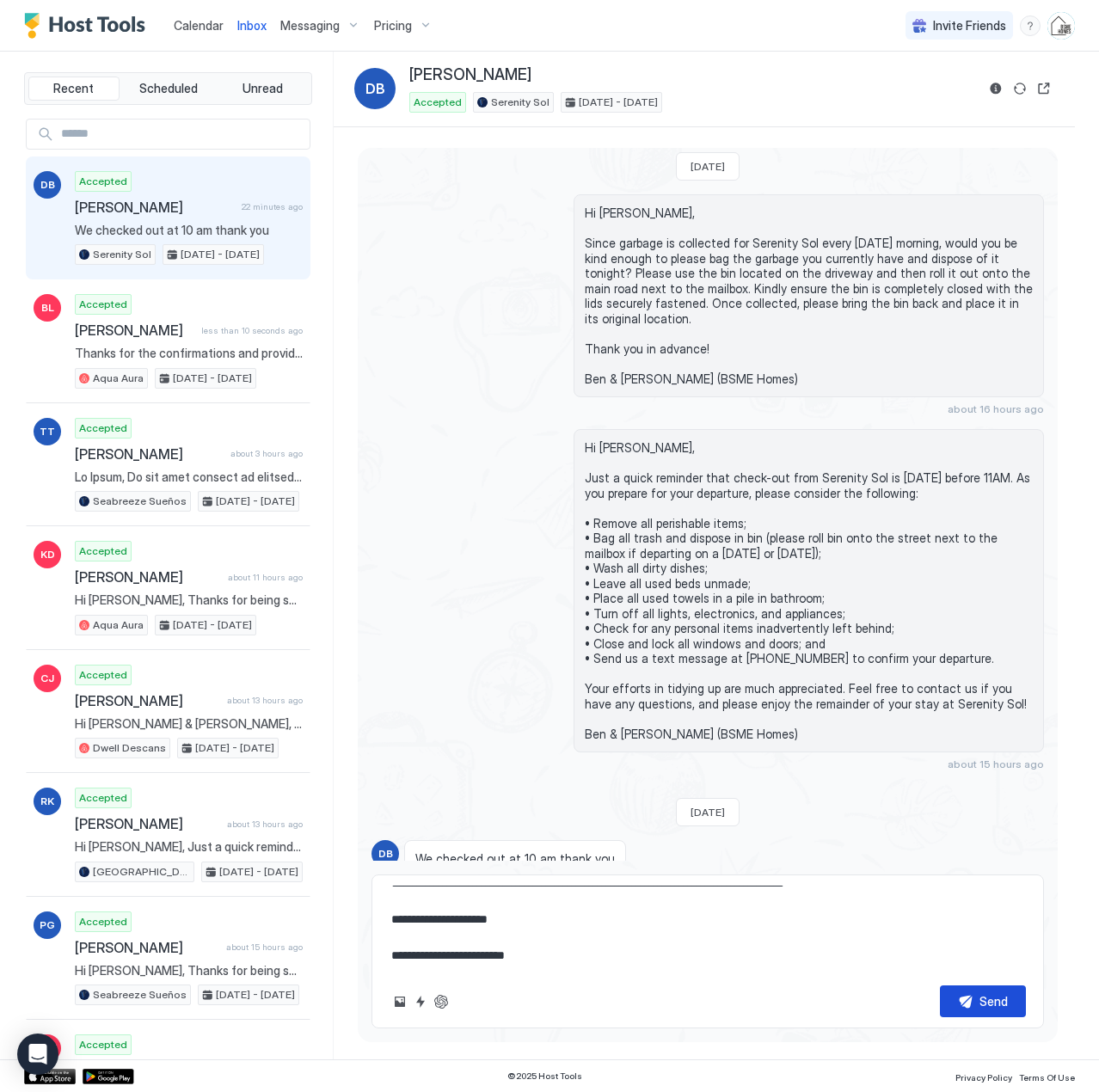
click at [985, 996] on div "Send" at bounding box center [994, 1000] width 28 height 18
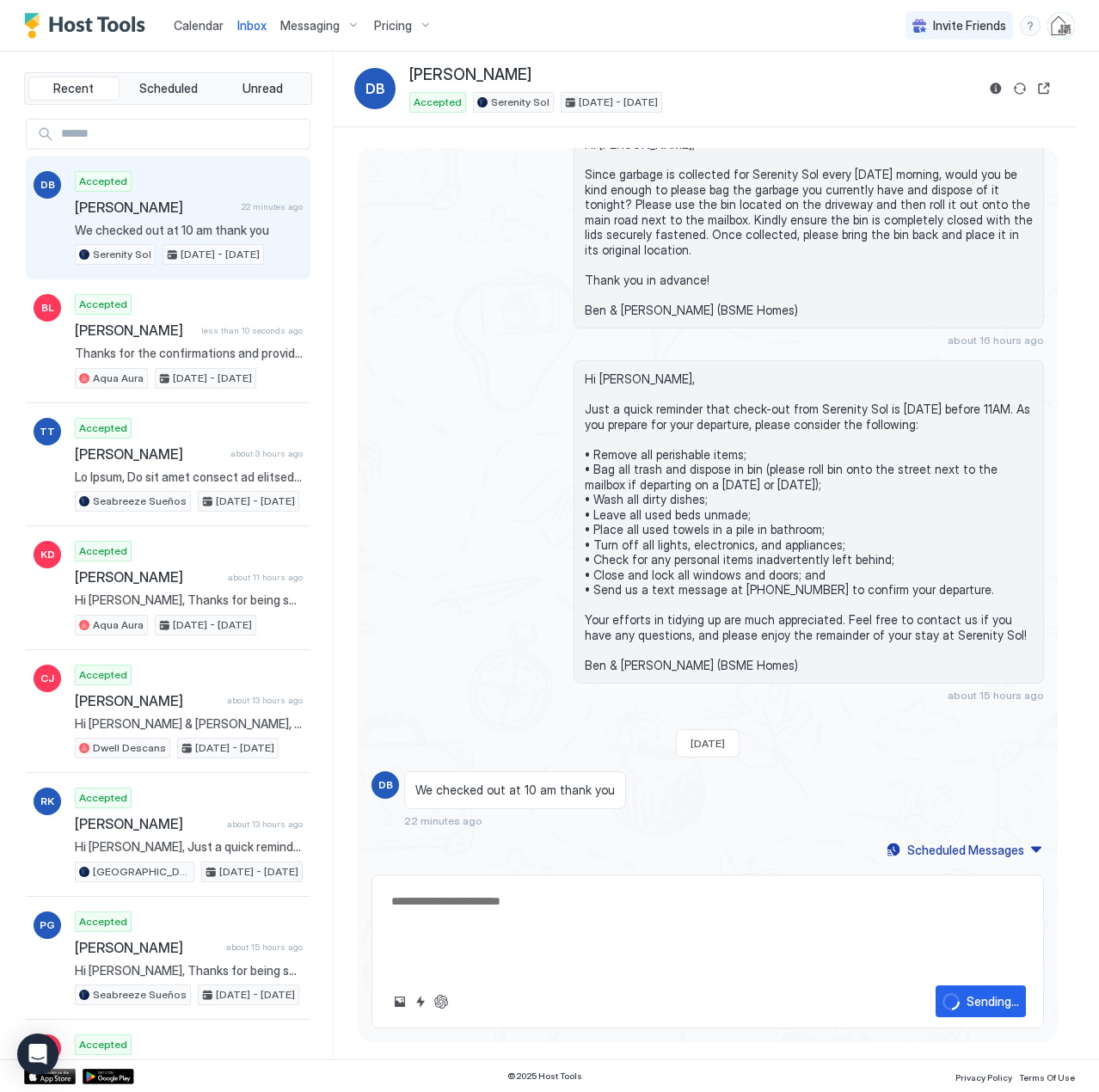
scroll to position [0, 0]
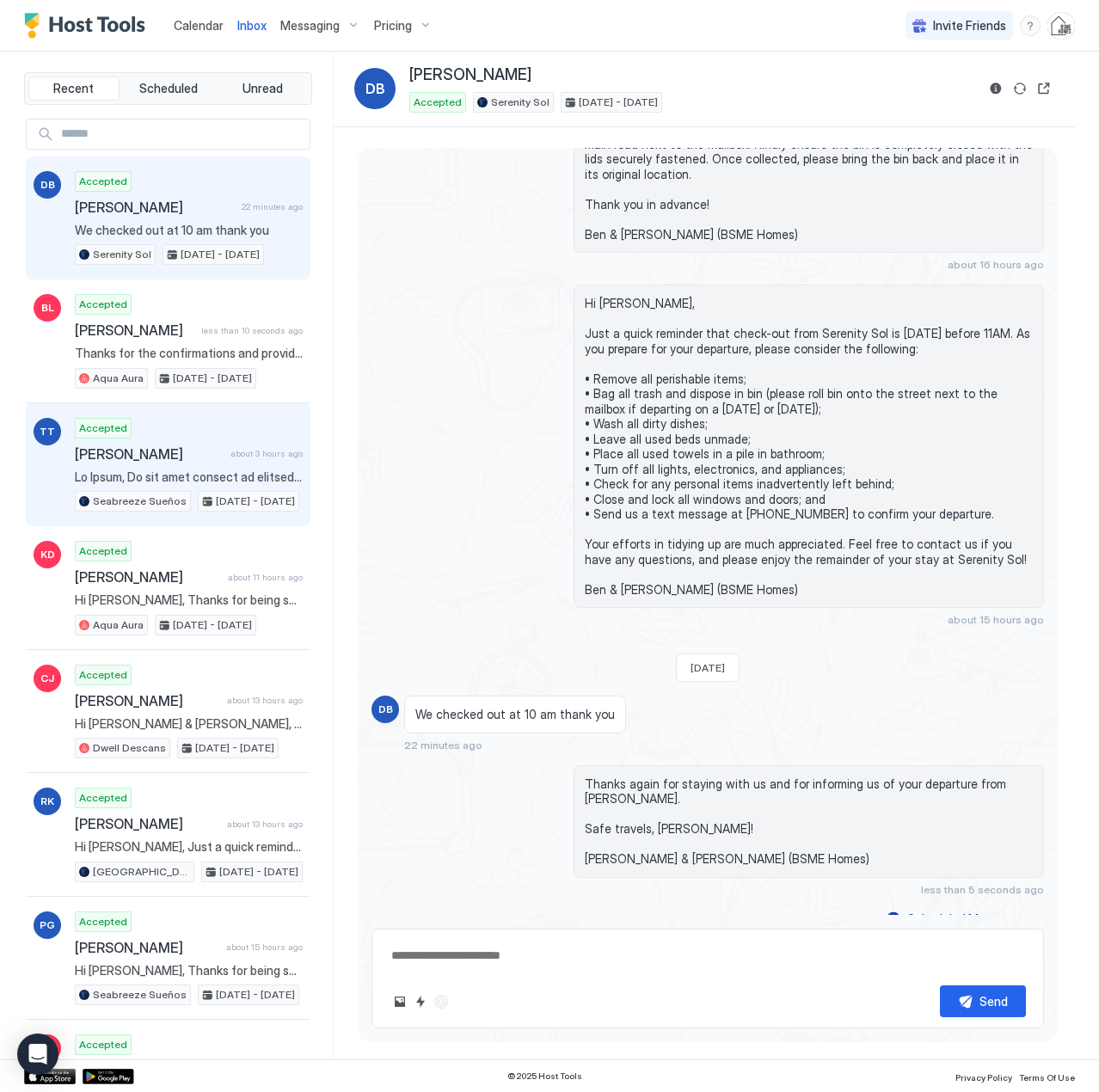
click at [214, 464] on div "Accepted [PERSON_NAME] about 3 hours ago Seabreeze Sueños [DATE] - [DATE]" at bounding box center [188, 465] width 228 height 95
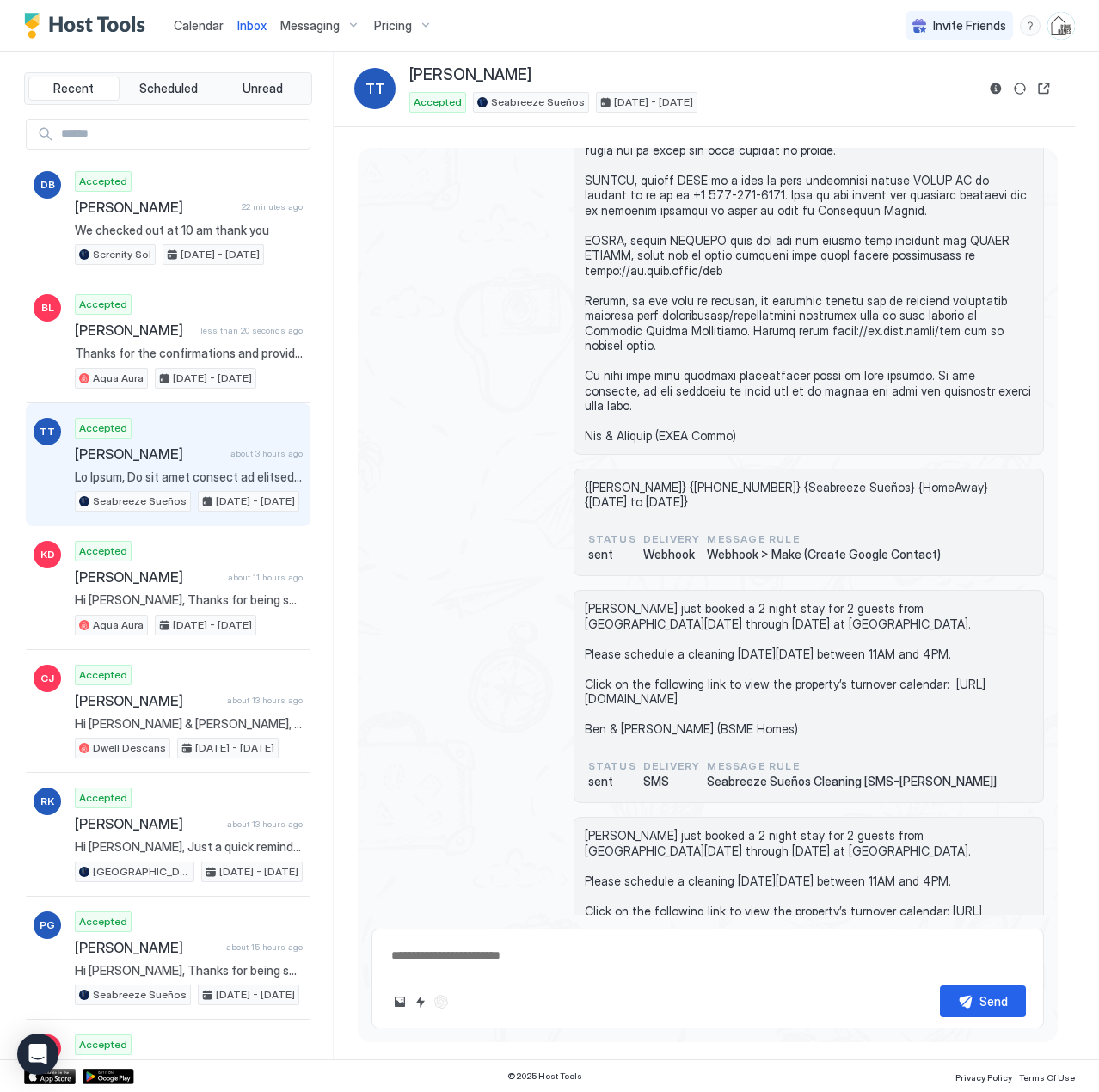
scroll to position [1645, 0]
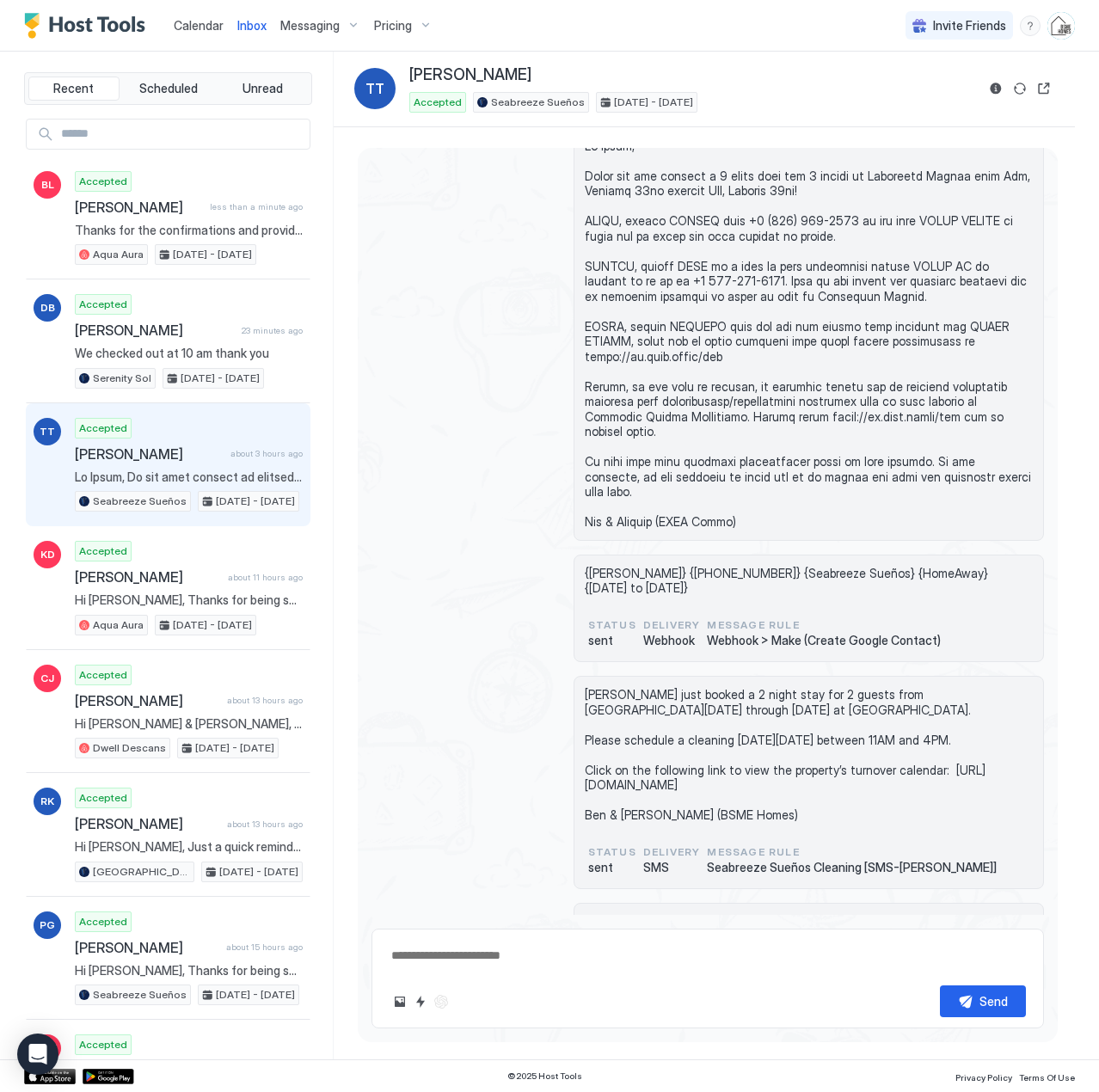
click at [202, 26] on span "Calendar" at bounding box center [199, 25] width 50 height 14
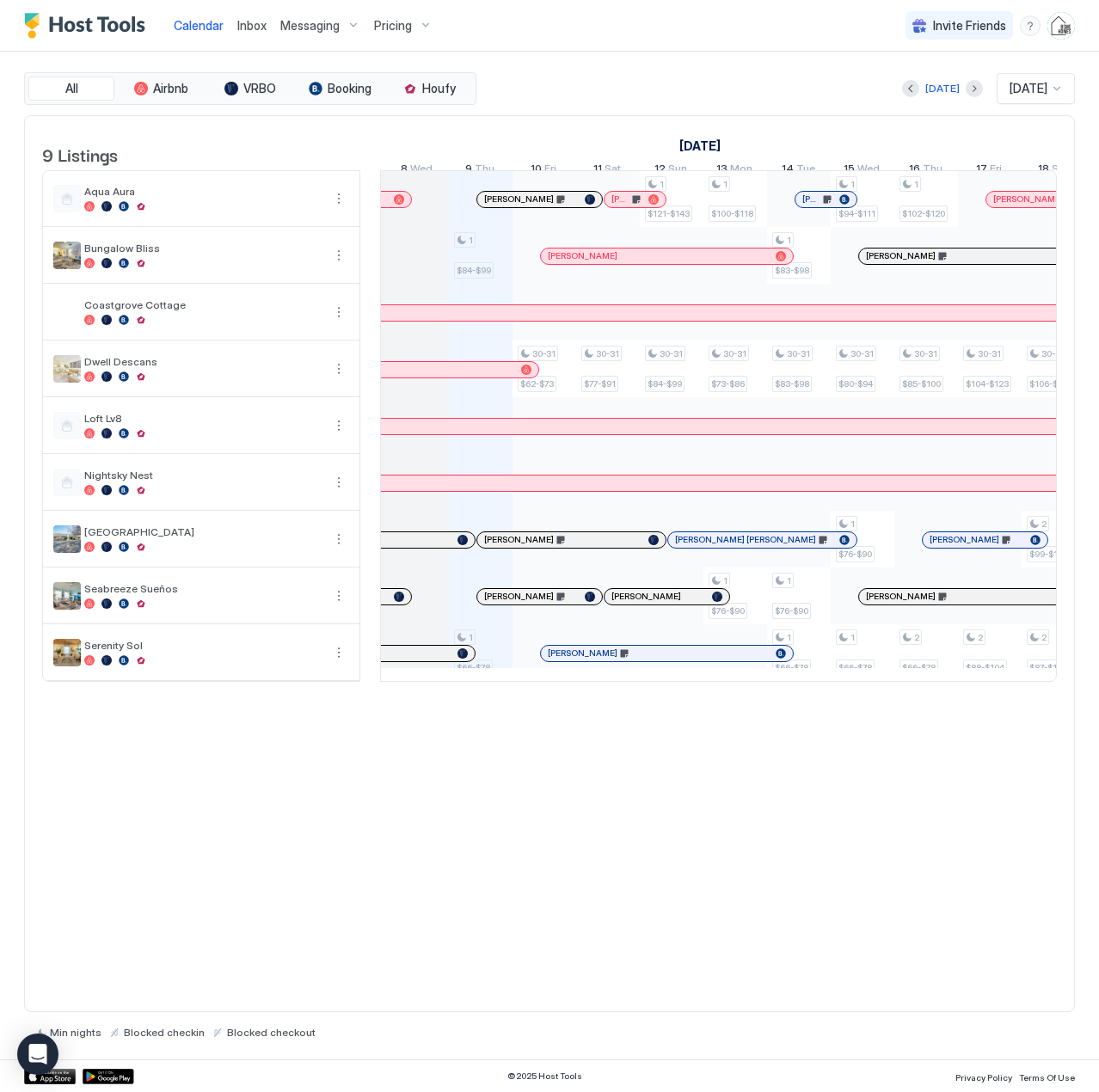
click at [256, 26] on span "Inbox" at bounding box center [252, 25] width 29 height 14
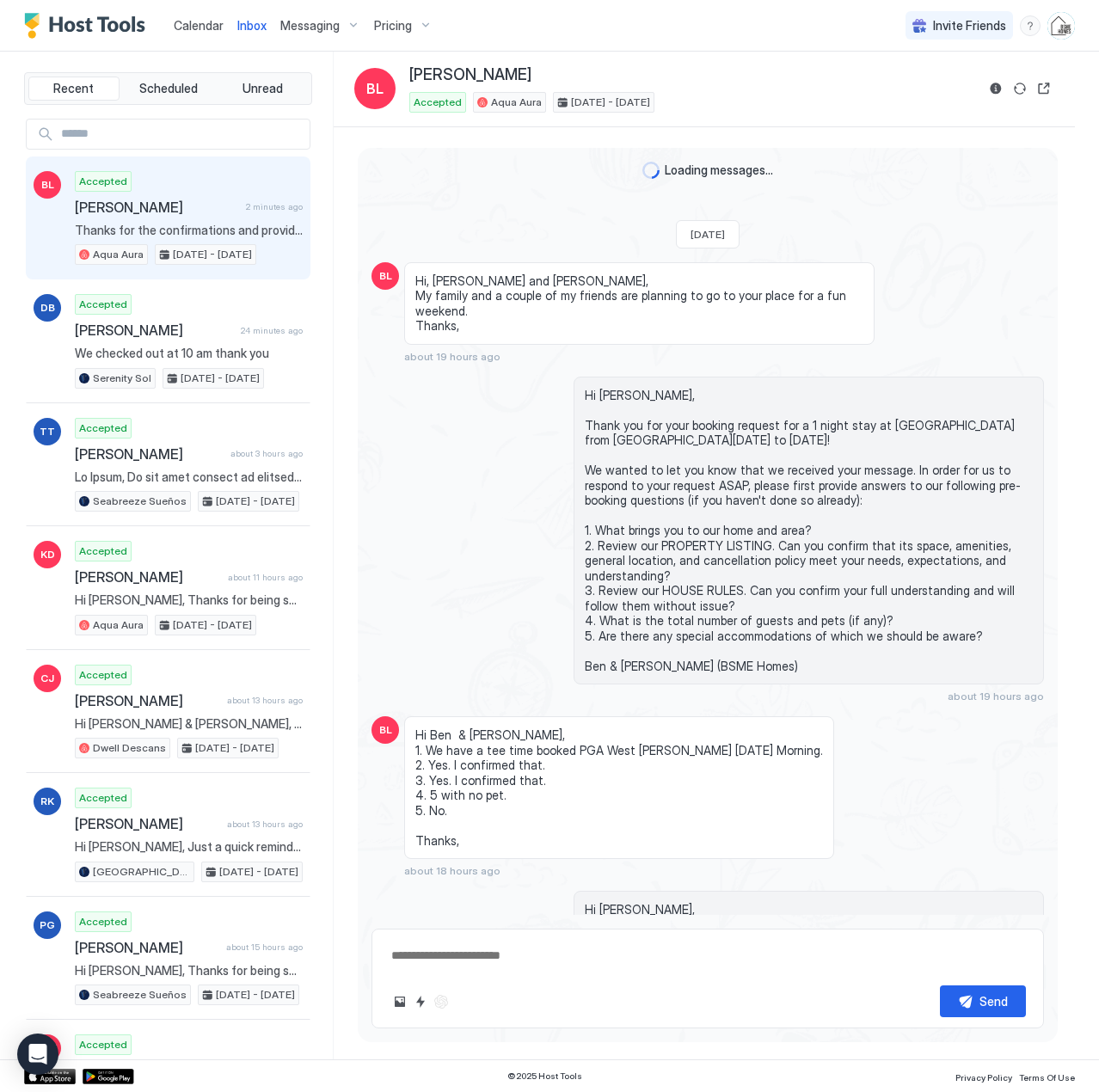
scroll to position [2435, 0]
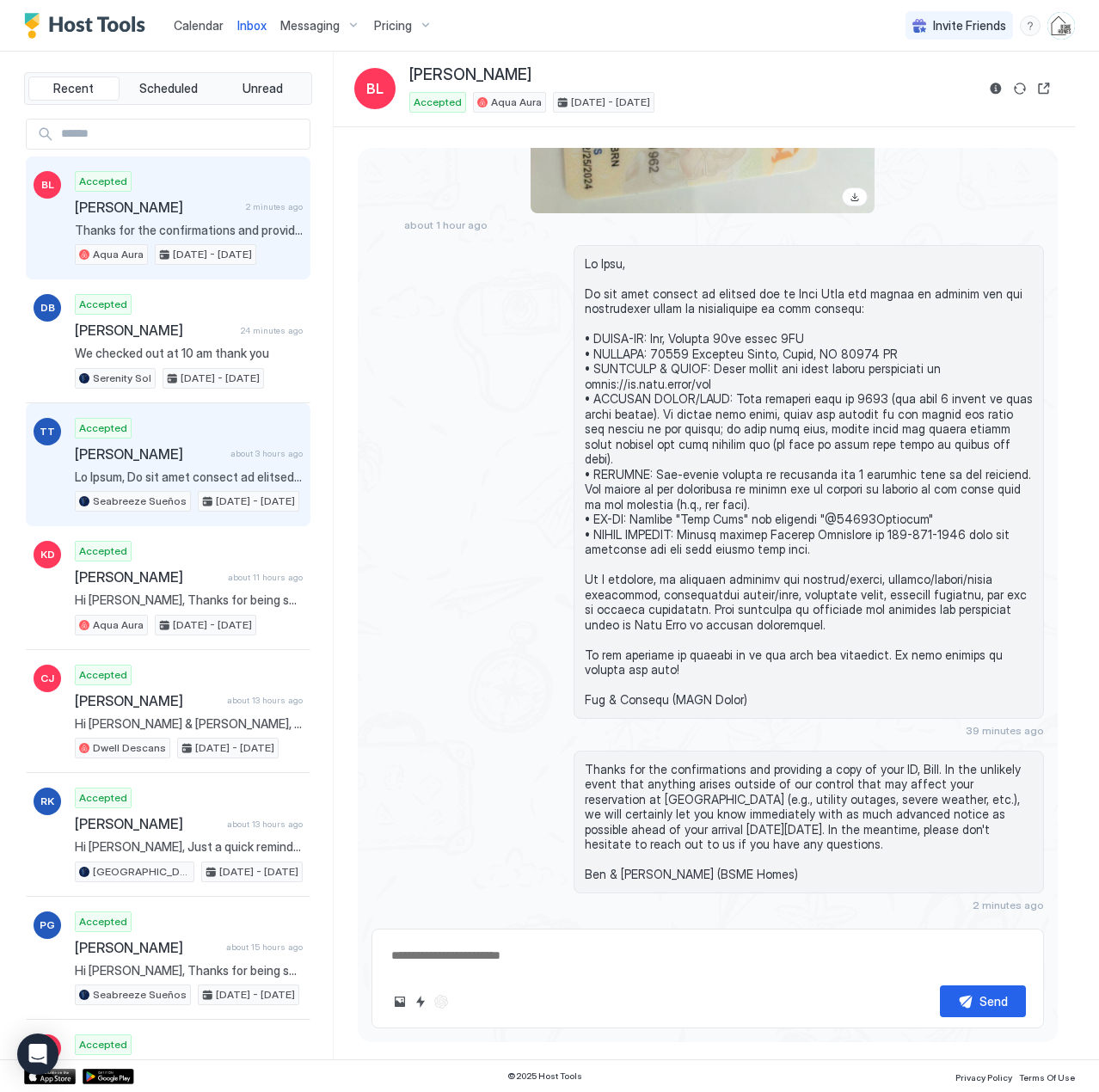
click at [151, 468] on div "Accepted [PERSON_NAME] about 3 hours ago Seabreeze Sueños [DATE] - [DATE]" at bounding box center [188, 465] width 228 height 95
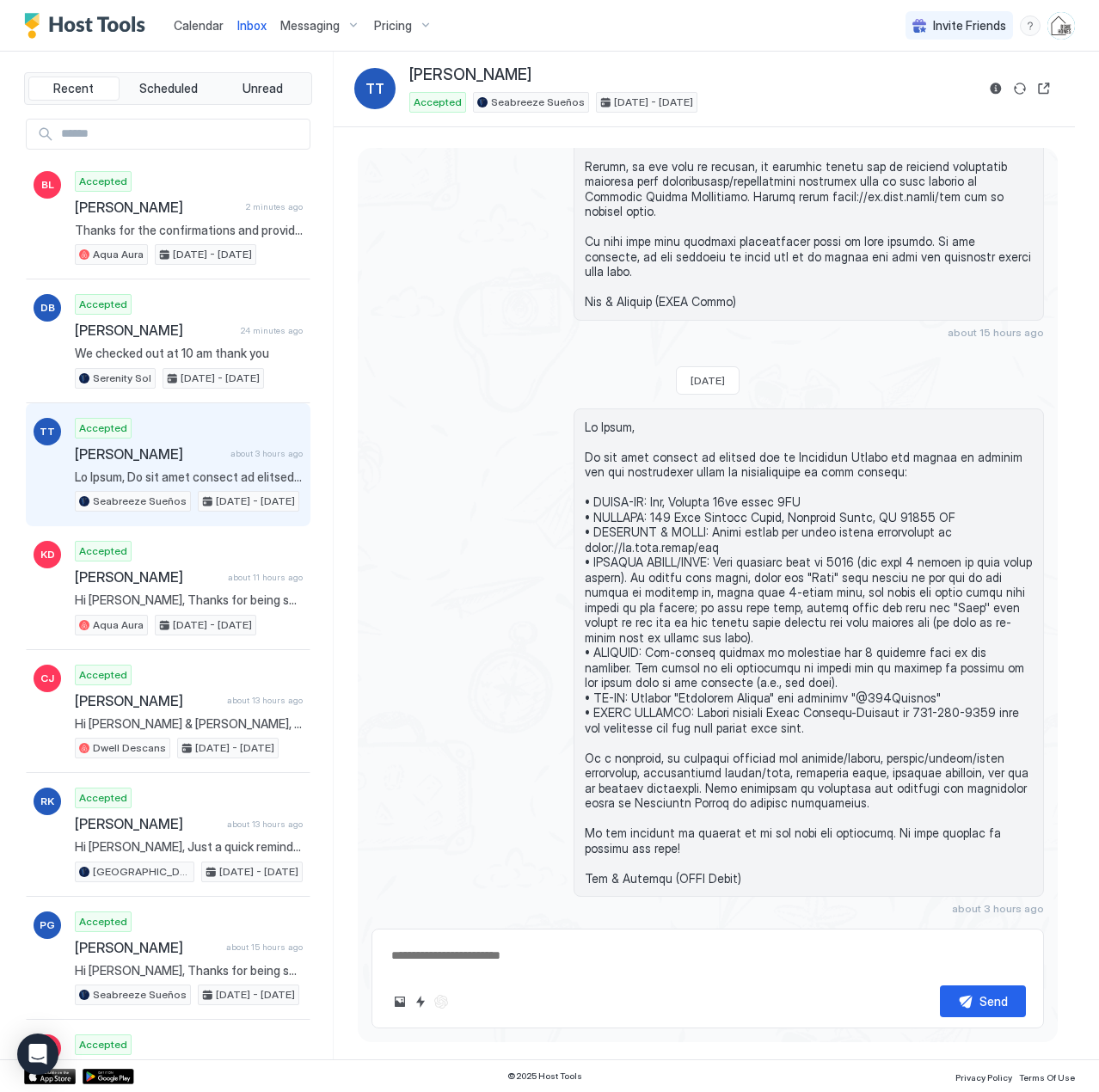
scroll to position [2505, 0]
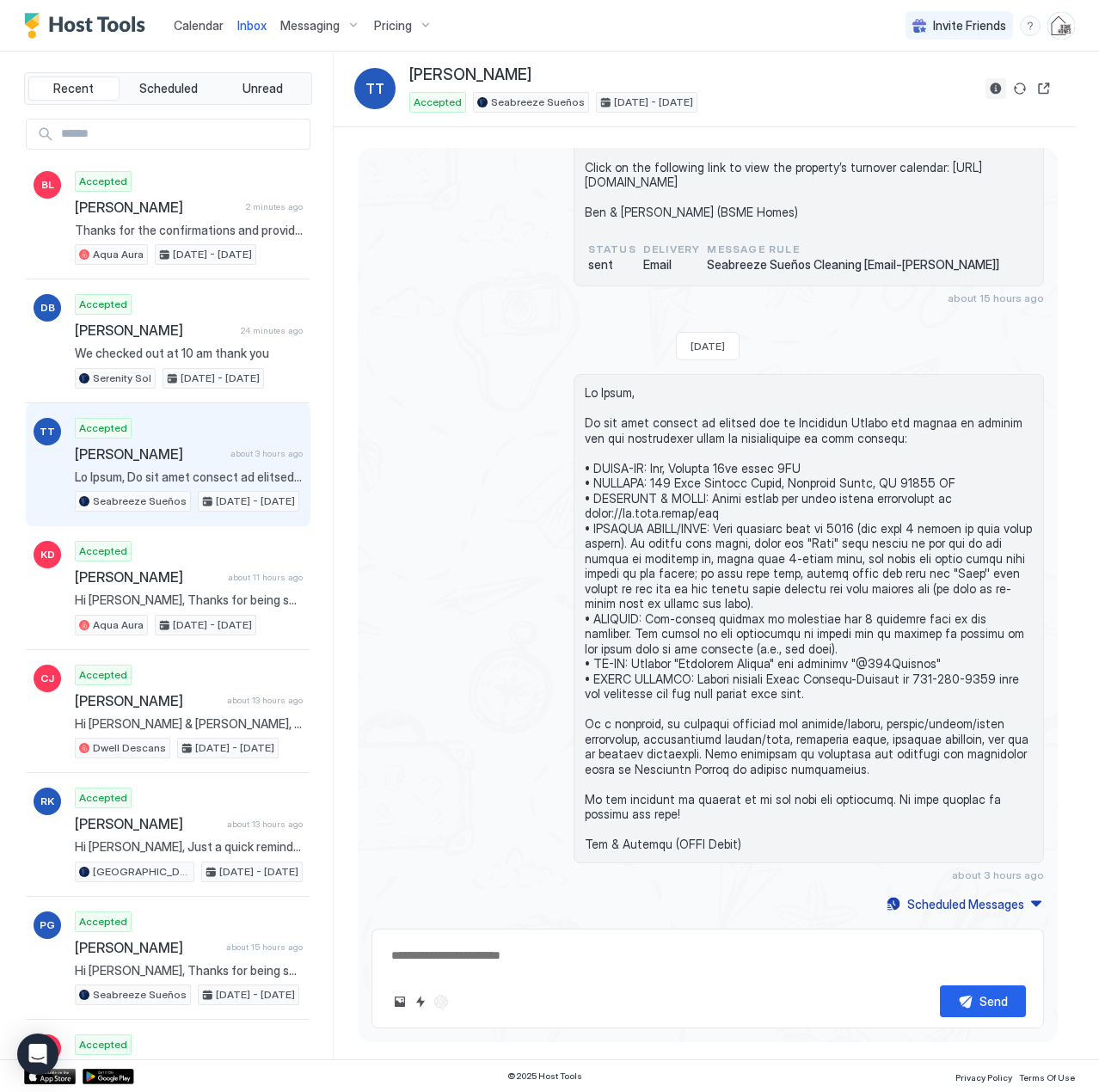
click at [995, 91] on button "Reservation information" at bounding box center [996, 89] width 21 height 21
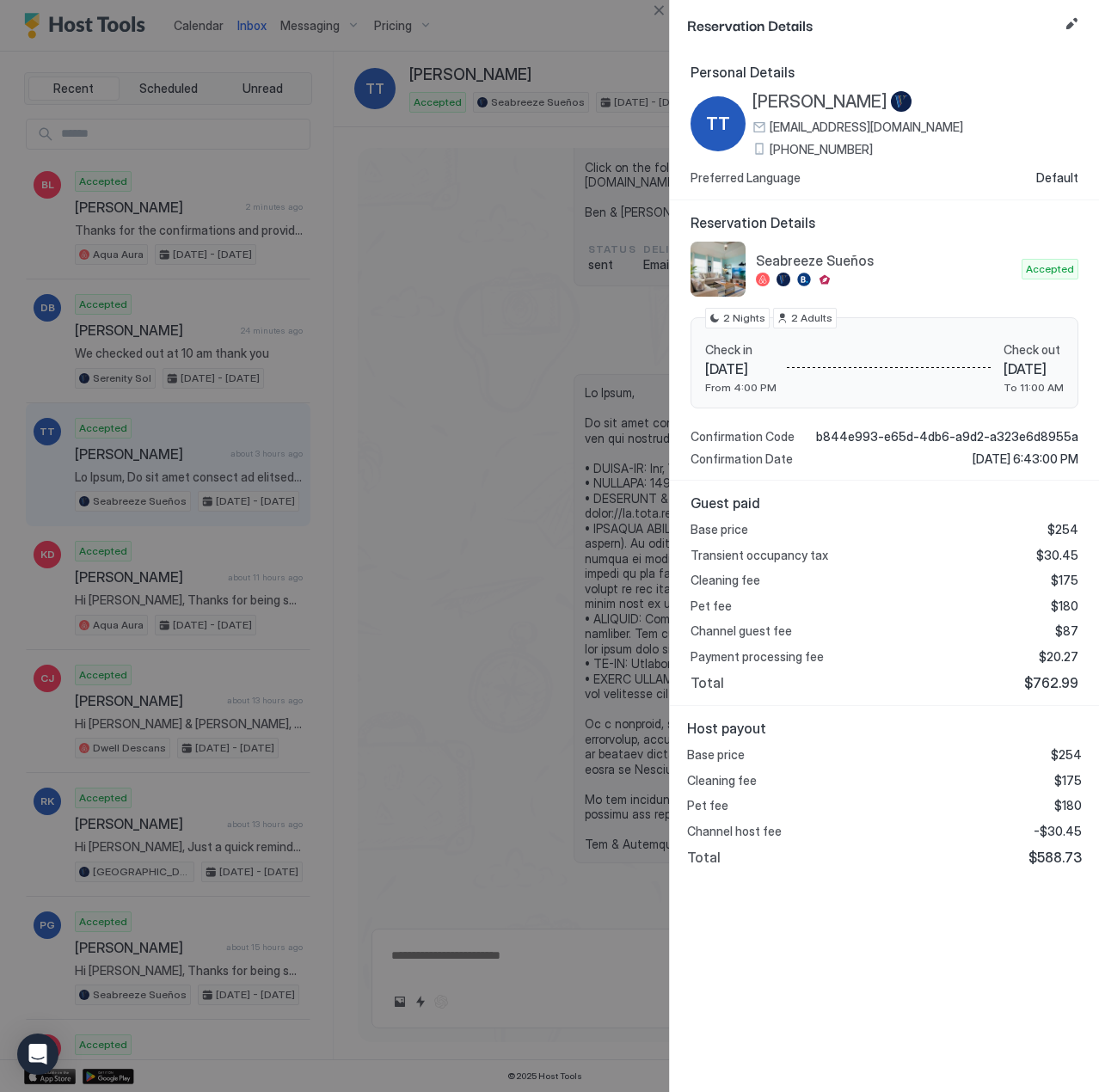
click at [901, 123] on span "[EMAIL_ADDRESS][DOMAIN_NAME]" at bounding box center [866, 127] width 194 height 15
click at [658, 8] on button "Close" at bounding box center [659, 10] width 21 height 21
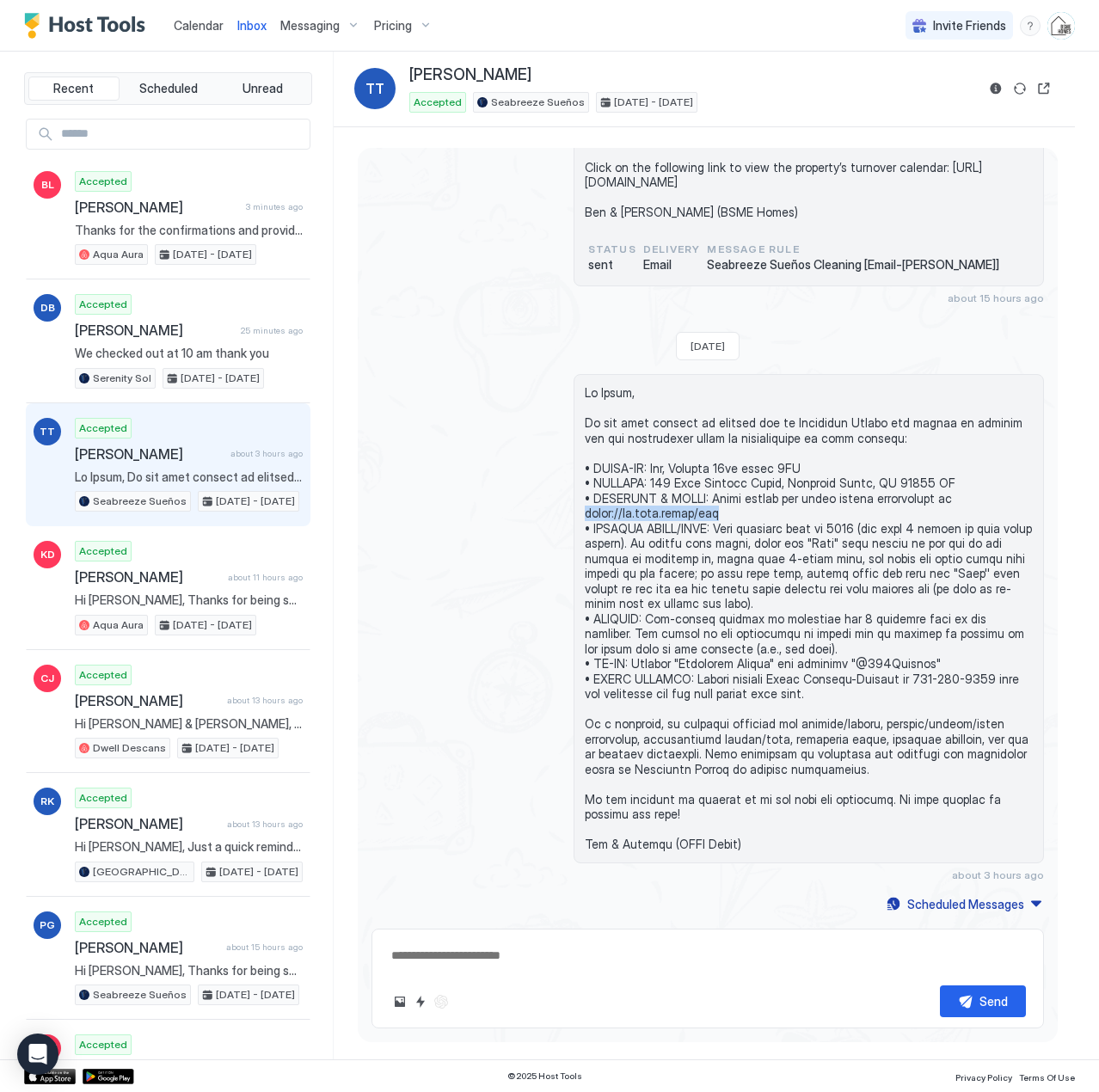
drag, startPoint x: 723, startPoint y: 515, endPoint x: 580, endPoint y: 514, distance: 143.0
click at [580, 514] on div at bounding box center [808, 617] width 470 height 489
copy span "[URL][DOMAIN_NAME]"
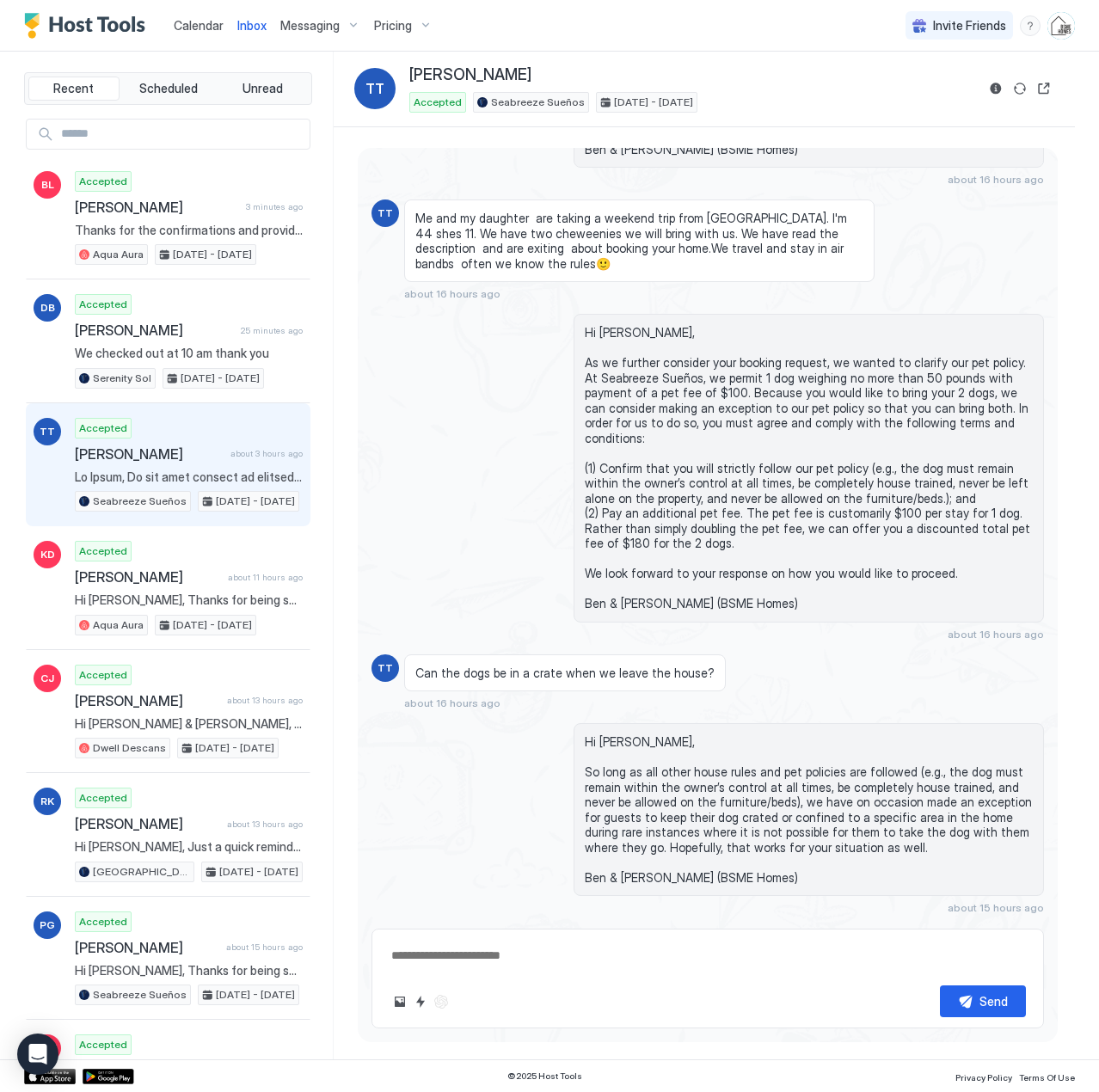
scroll to position [773, 0]
